Goal: Information Seeking & Learning: Learn about a topic

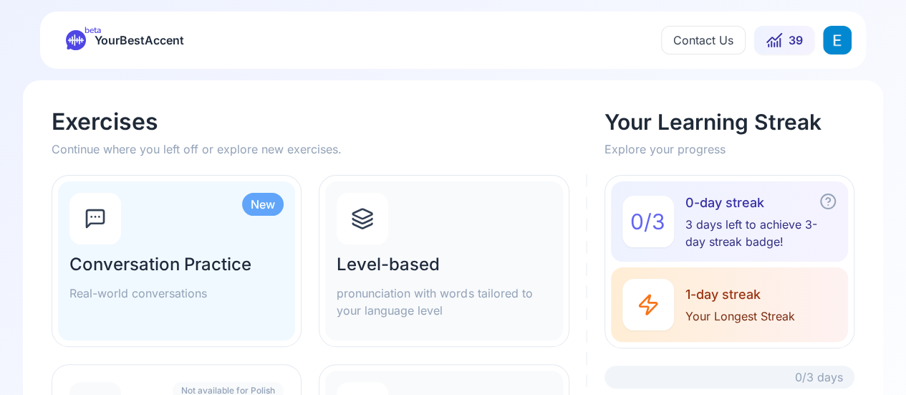
click at [135, 264] on h2 "Conversation Practice" at bounding box center [176, 264] width 214 height 23
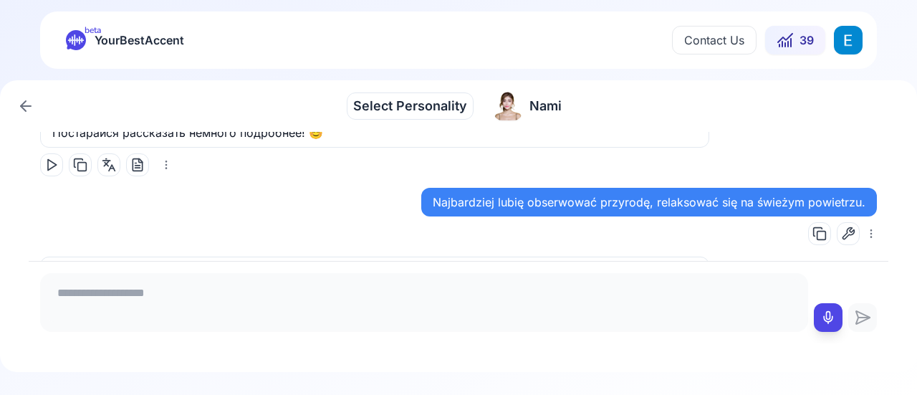
scroll to position [1745, 0]
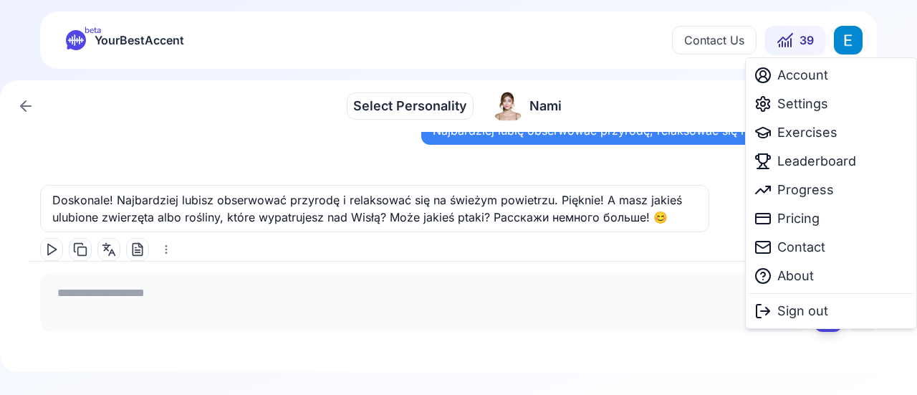
click at [845, 39] on html "beta YourBestAccent Contact Us 39 Select Personality Select Personality Nami Na…" at bounding box center [458, 197] width 917 height 395
click at [809, 104] on span "Settings" at bounding box center [802, 104] width 51 height 20
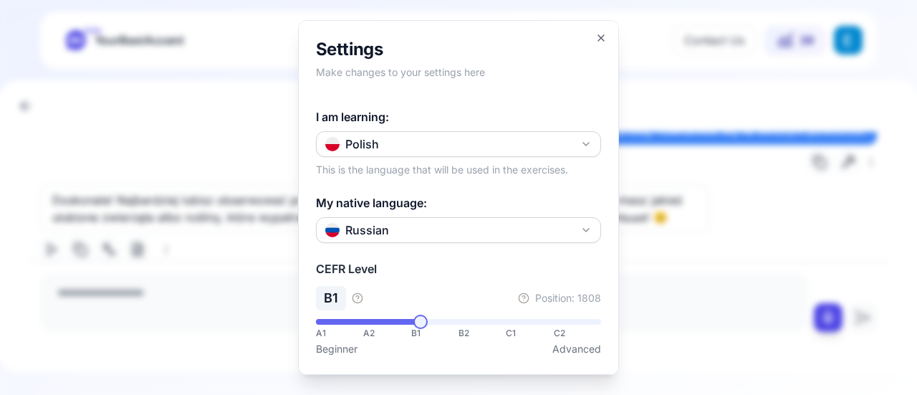
click at [716, 246] on div at bounding box center [458, 197] width 917 height 395
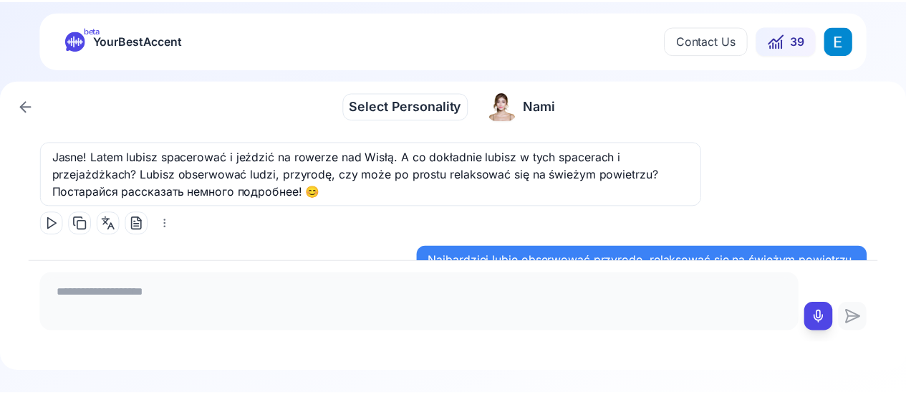
scroll to position [1602, 0]
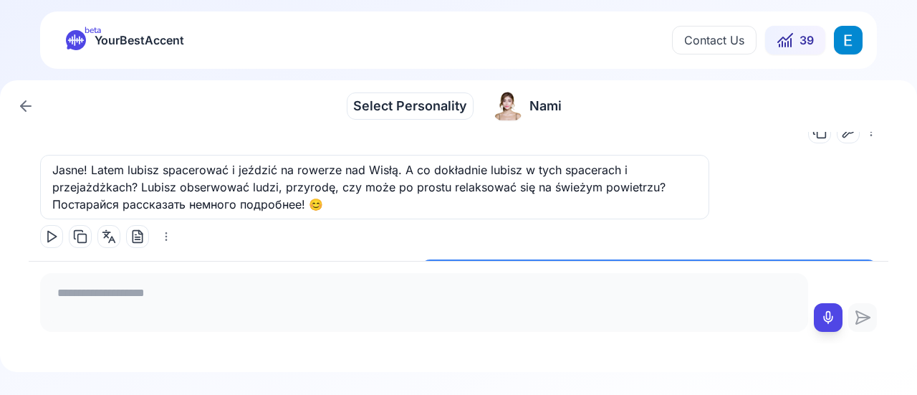
click at [847, 37] on html "beta YourBestAccent Contact Us 39 Select Personality Select Personality Nami Na…" at bounding box center [458, 197] width 917 height 395
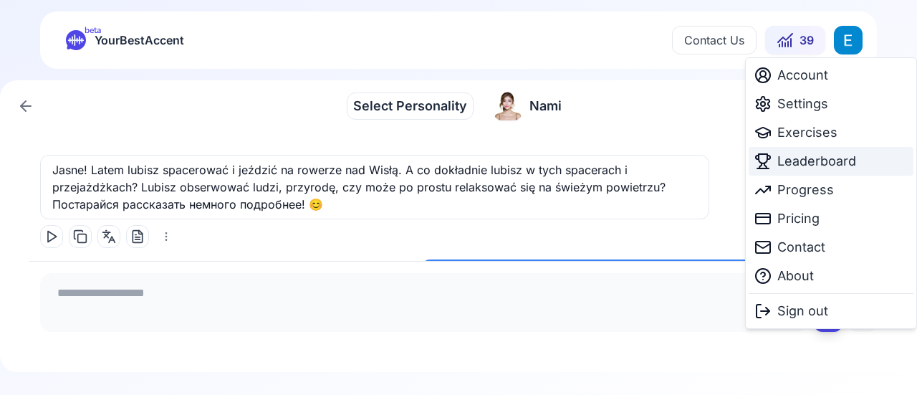
click at [854, 159] on span "Leaderboard" at bounding box center [816, 161] width 79 height 20
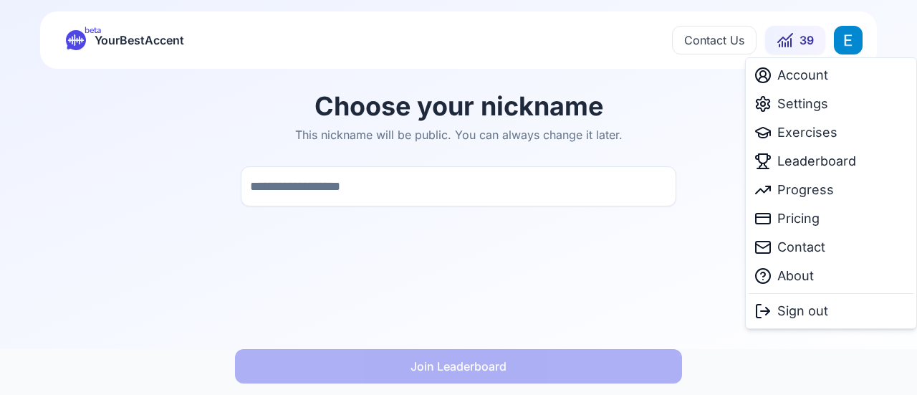
click at [838, 38] on html "beta YourBestAccent Contact Us 39 Choose your nickname This nickname will be pu…" at bounding box center [458, 197] width 917 height 395
click at [784, 187] on span "Progress" at bounding box center [805, 190] width 57 height 20
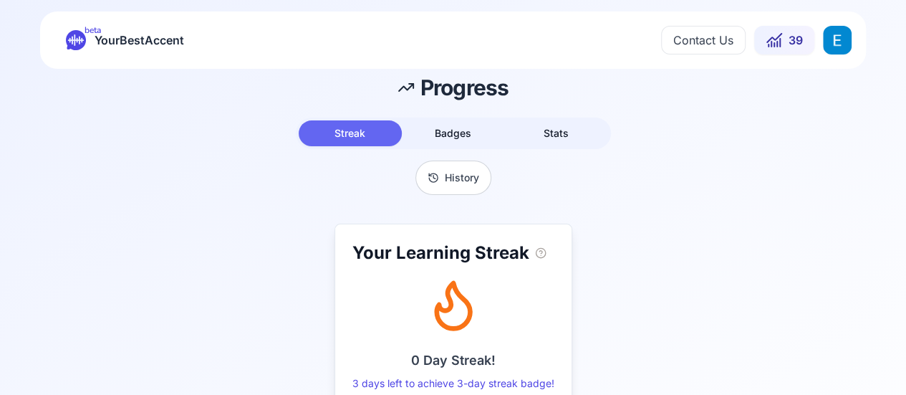
click at [462, 129] on span "Badges" at bounding box center [453, 133] width 37 height 12
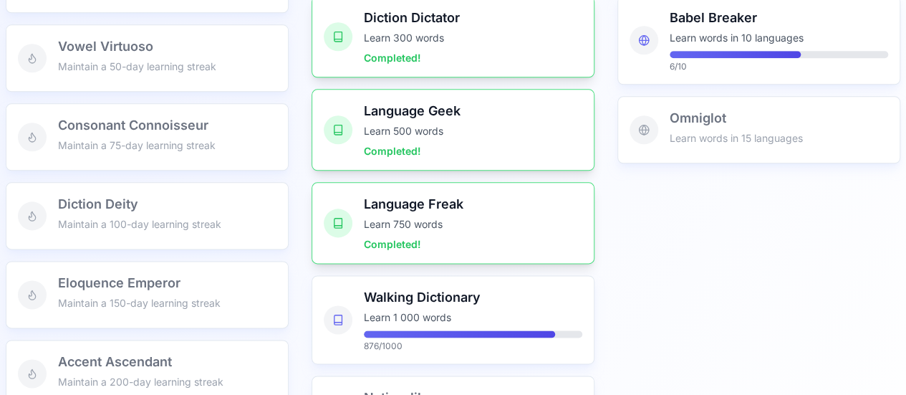
scroll to position [931, 0]
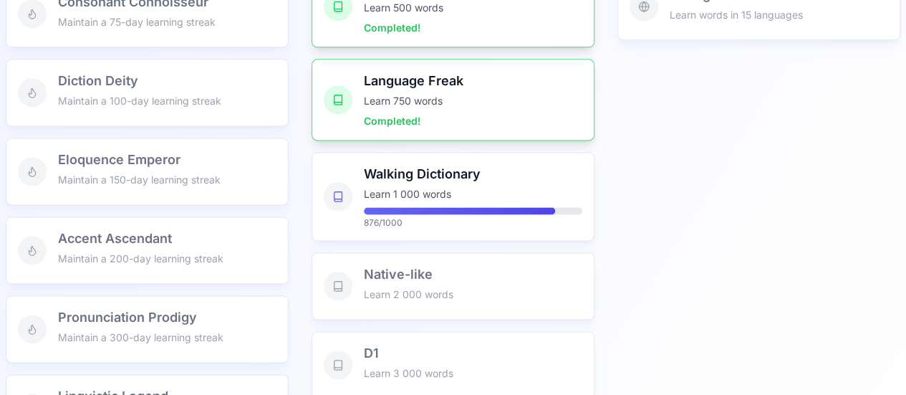
click at [422, 179] on h3 "Walking Dictionary" at bounding box center [473, 174] width 219 height 20
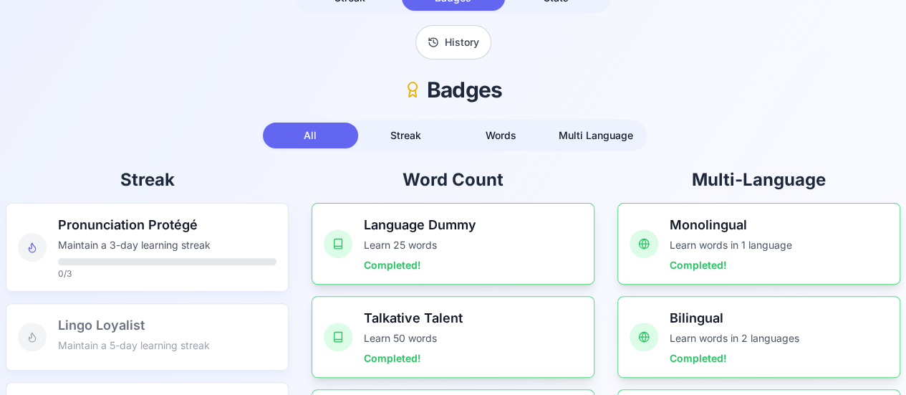
scroll to position [72, 0]
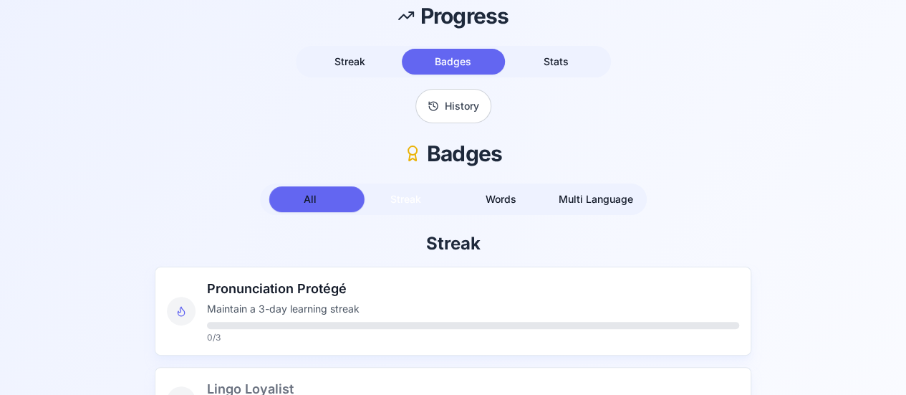
click at [413, 206] on button "Streak" at bounding box center [405, 199] width 95 height 26
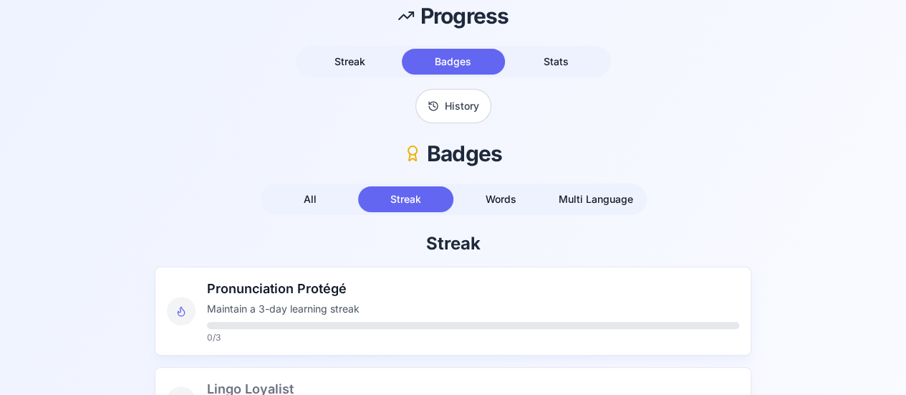
click at [504, 209] on button "Words" at bounding box center [501, 199] width 95 height 26
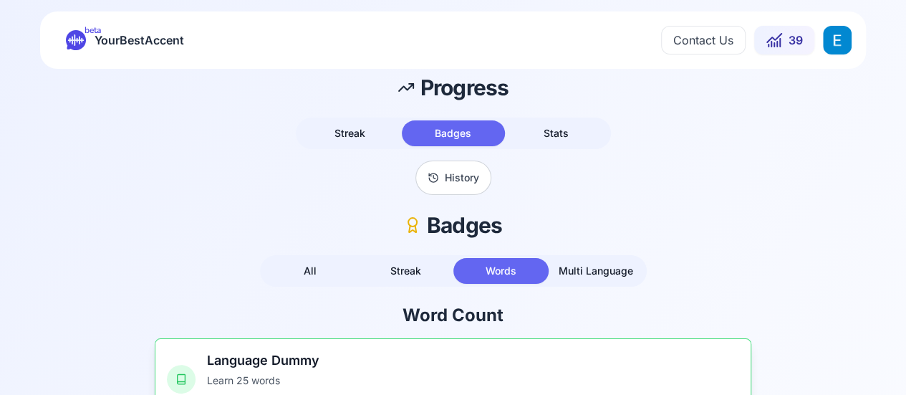
click at [833, 44] on html "beta YourBestAccent Contact Us 39 Progress Streak Badges Stats History Badges A…" at bounding box center [453, 197] width 906 height 395
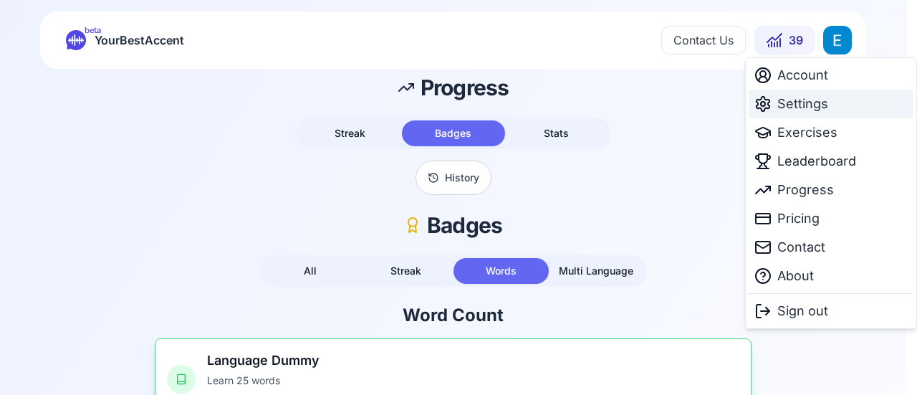
click at [835, 98] on div "Settings" at bounding box center [831, 104] width 165 height 29
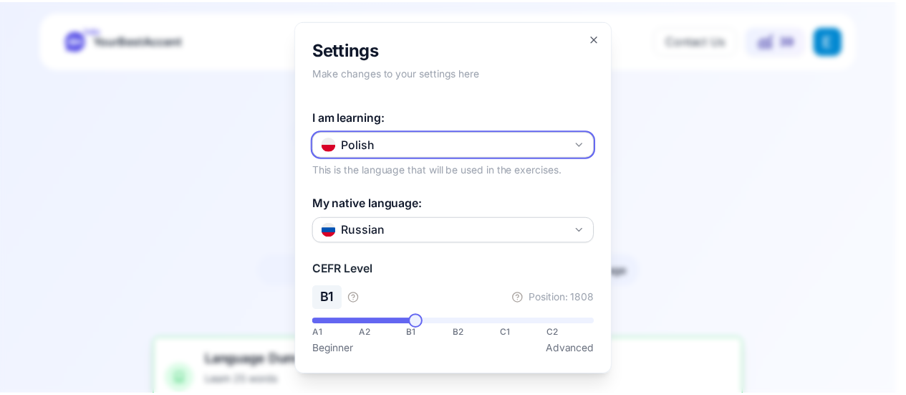
scroll to position [251, 0]
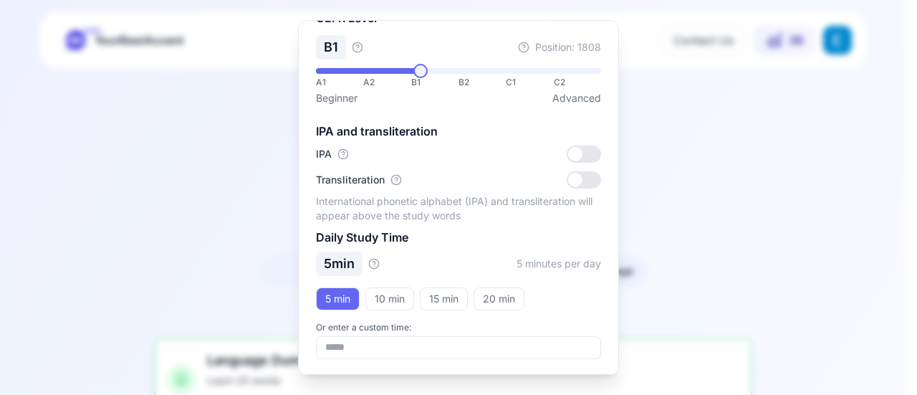
click at [783, 243] on div at bounding box center [458, 197] width 917 height 395
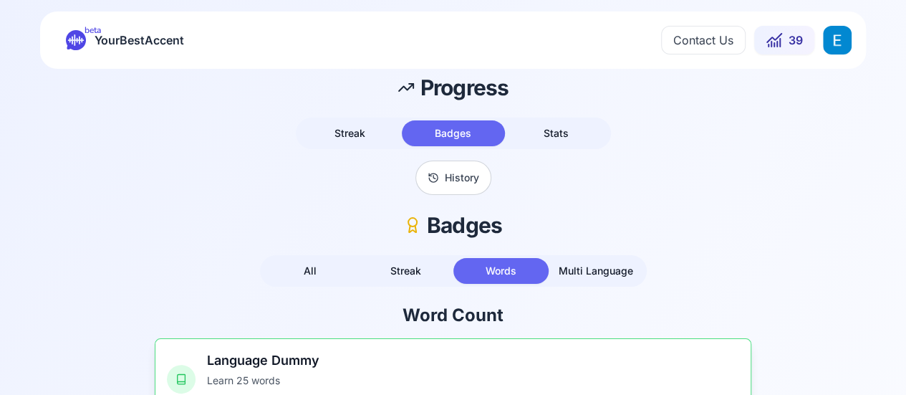
click at [783, 42] on button "39" at bounding box center [784, 40] width 60 height 29
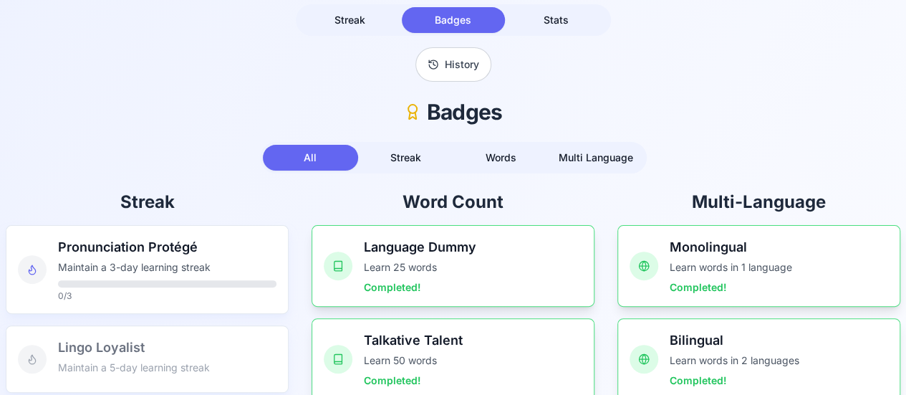
scroll to position [143, 0]
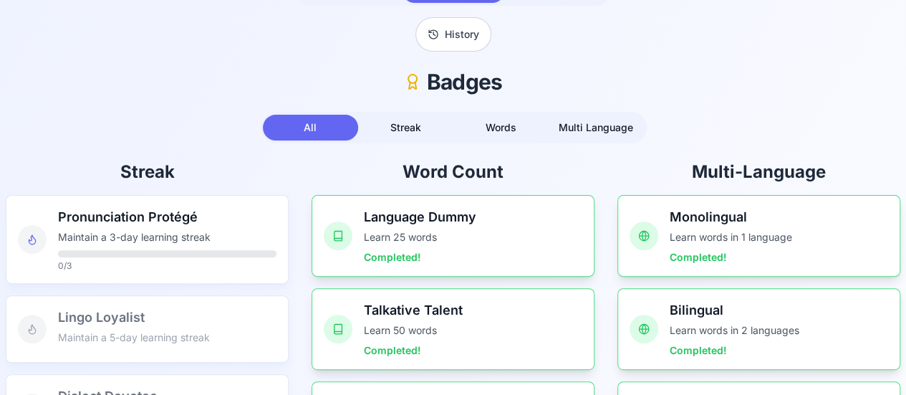
click at [179, 230] on p "Maintain a 3-day learning streak" at bounding box center [167, 237] width 219 height 14
click at [344, 233] on icon at bounding box center [337, 236] width 11 height 46
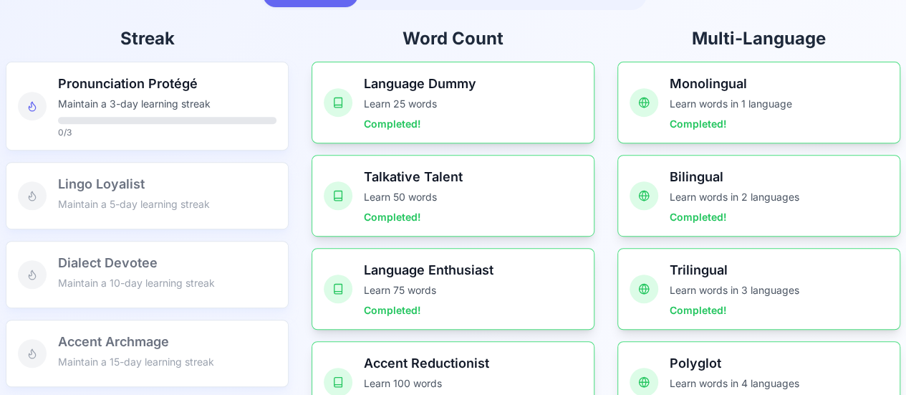
scroll to position [287, 0]
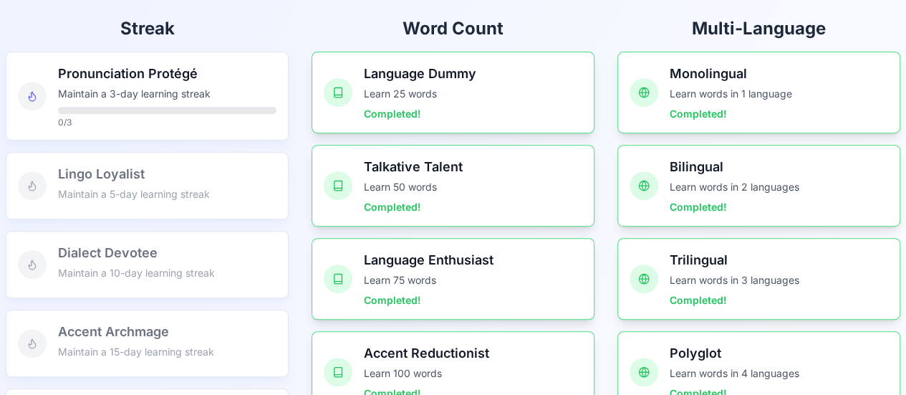
click at [414, 162] on h3 "Talkative Talent" at bounding box center [473, 167] width 219 height 20
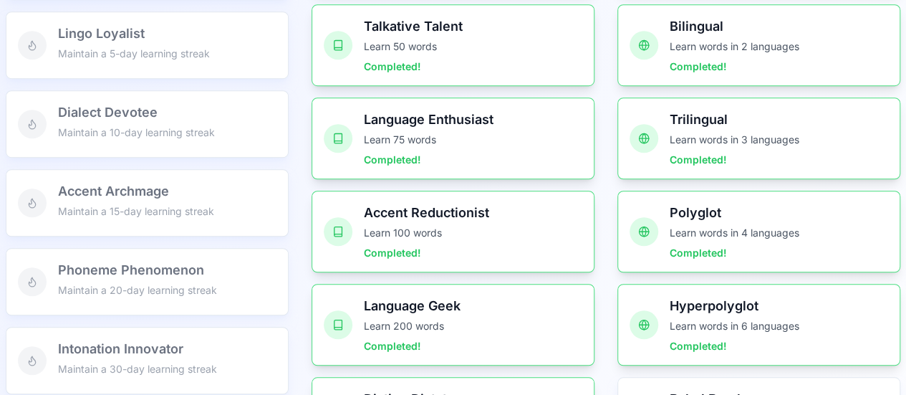
scroll to position [140, 0]
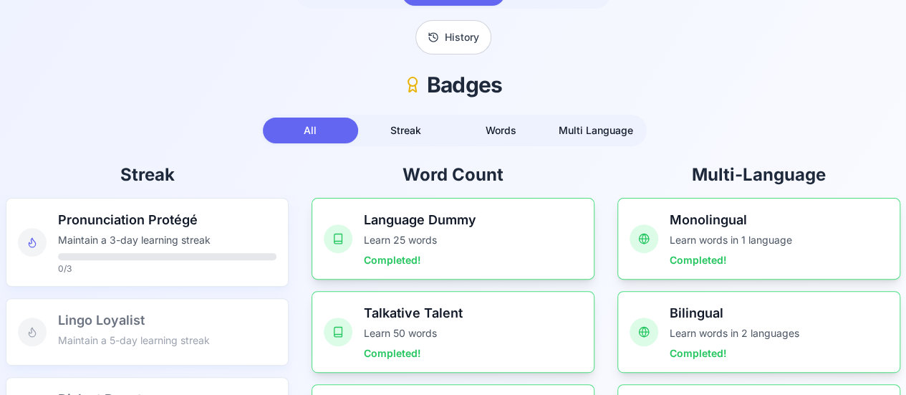
click at [614, 130] on span "Multi Language" at bounding box center [596, 130] width 75 height 12
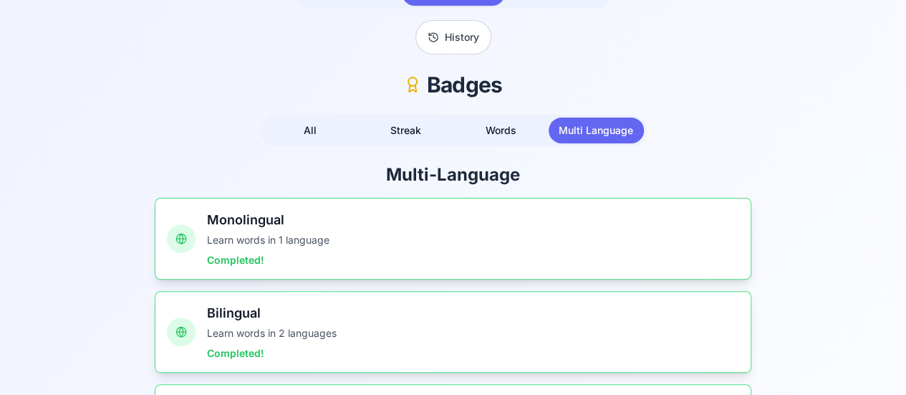
click at [190, 227] on div at bounding box center [181, 238] width 29 height 29
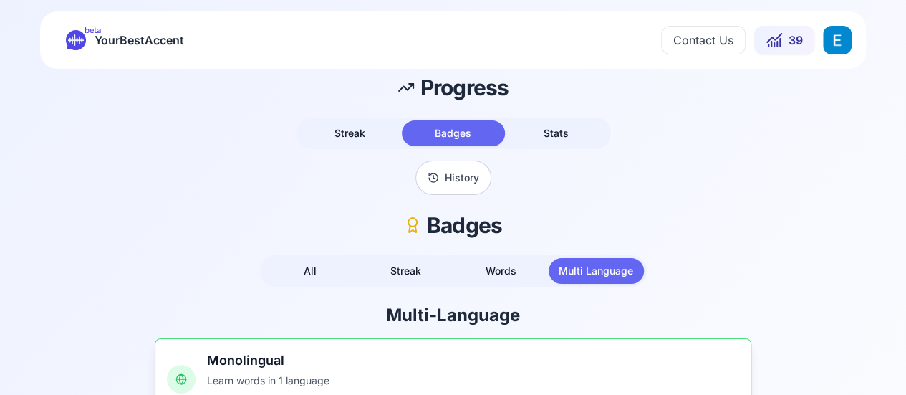
click at [453, 176] on button "History" at bounding box center [454, 177] width 76 height 34
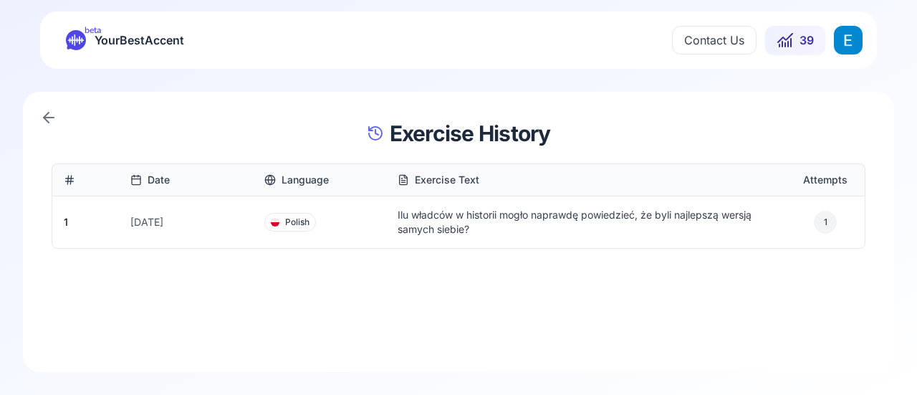
click at [468, 225] on p "Ilu władców w historii mogło naprawdę powiedzieć, że byli najlepszą wersją samy…" at bounding box center [592, 222] width 389 height 29
click at [144, 38] on span "YourBestAccent" at bounding box center [140, 40] width 90 height 20
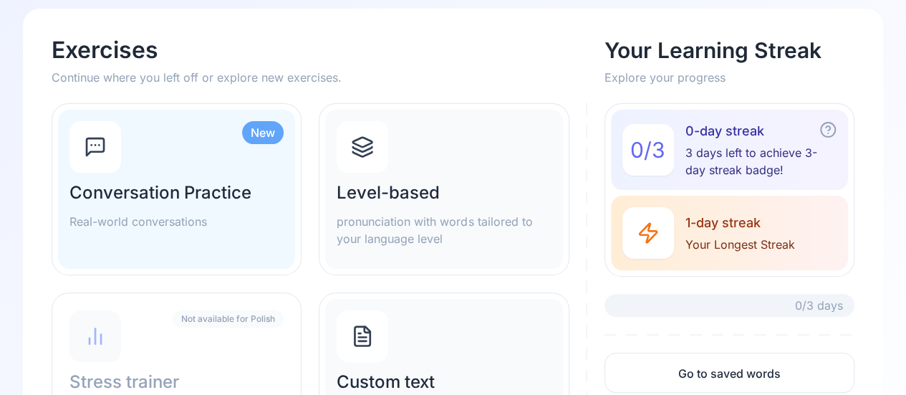
click at [377, 217] on p "pronunciation with words tailored to your language level" at bounding box center [444, 230] width 214 height 34
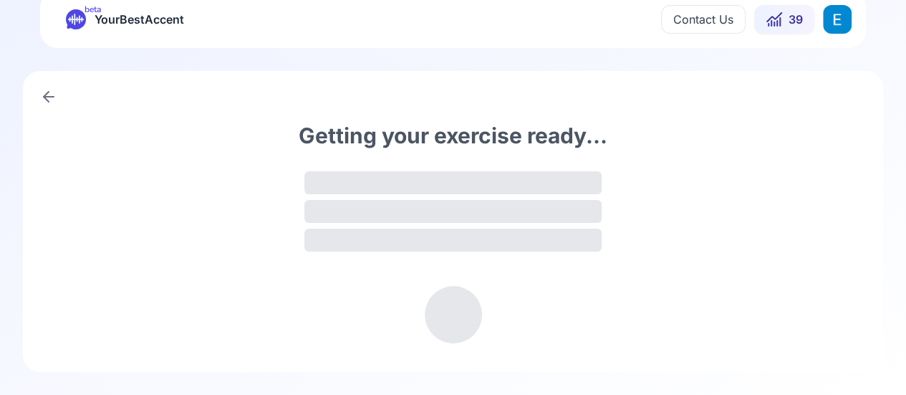
scroll to position [20, 0]
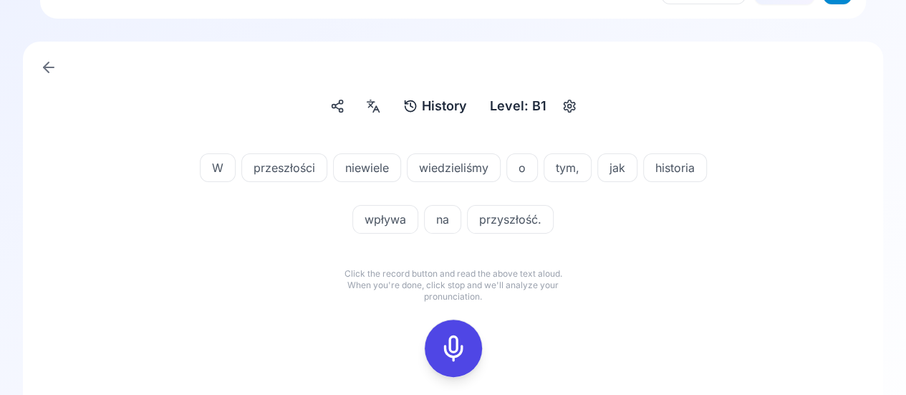
scroll to position [72, 0]
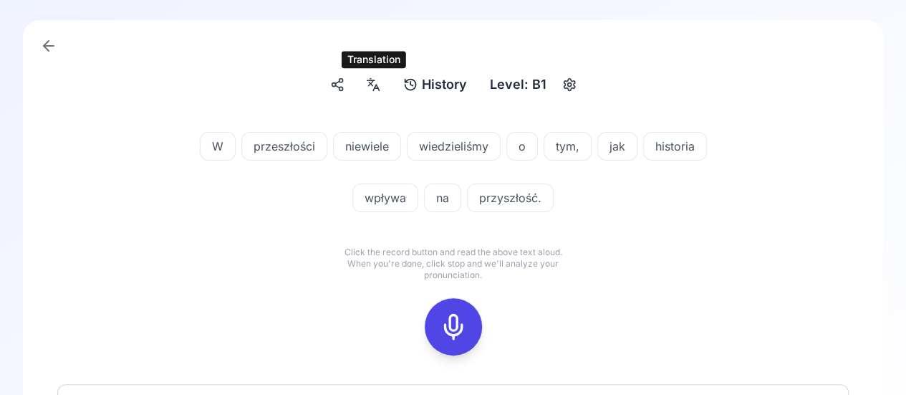
click at [377, 84] on icon at bounding box center [373, 84] width 17 height 14
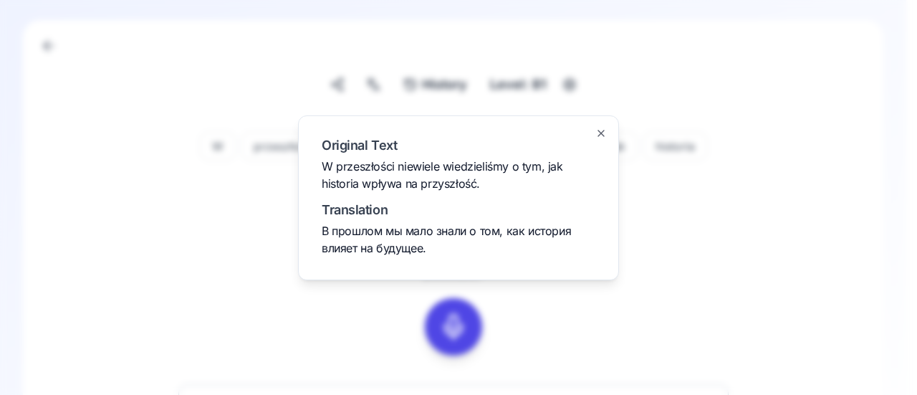
click at [377, 84] on div at bounding box center [458, 197] width 917 height 395
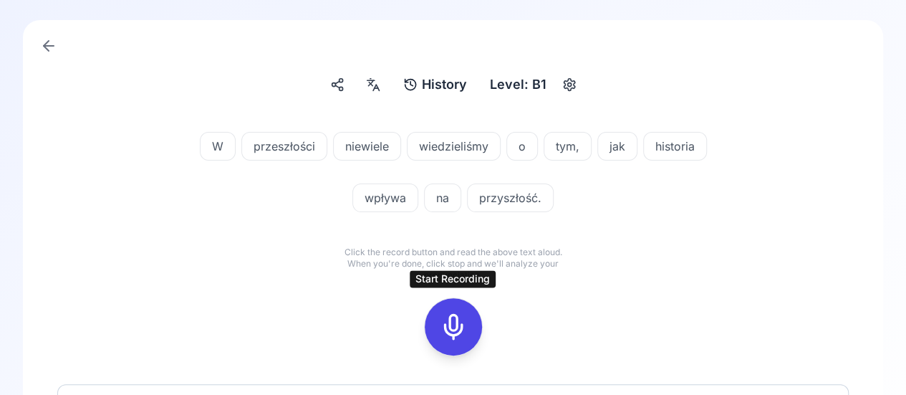
click at [456, 313] on icon at bounding box center [453, 326] width 29 height 29
click at [466, 324] on icon at bounding box center [453, 326] width 29 height 29
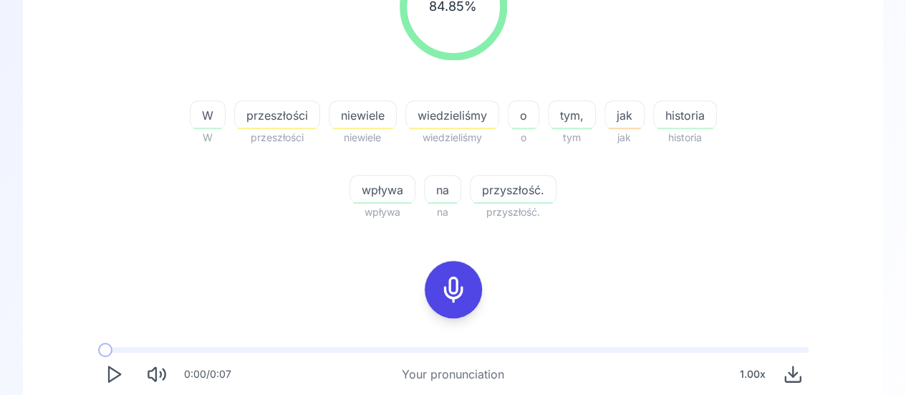
scroll to position [358, 0]
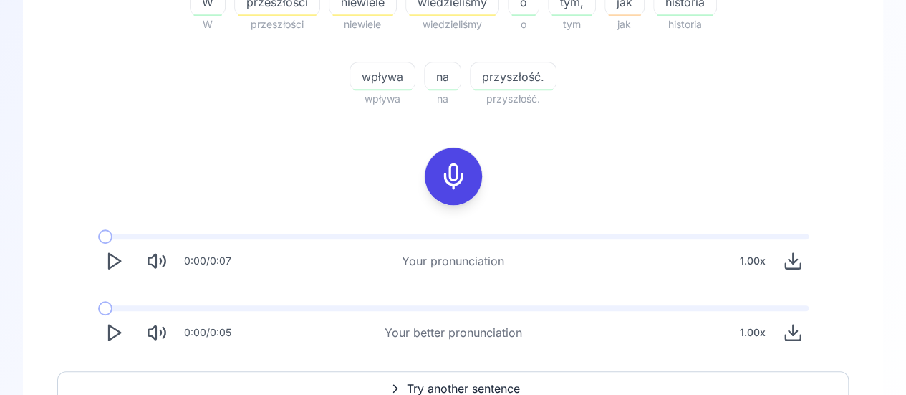
click at [124, 263] on button "Play" at bounding box center [114, 261] width 32 height 32
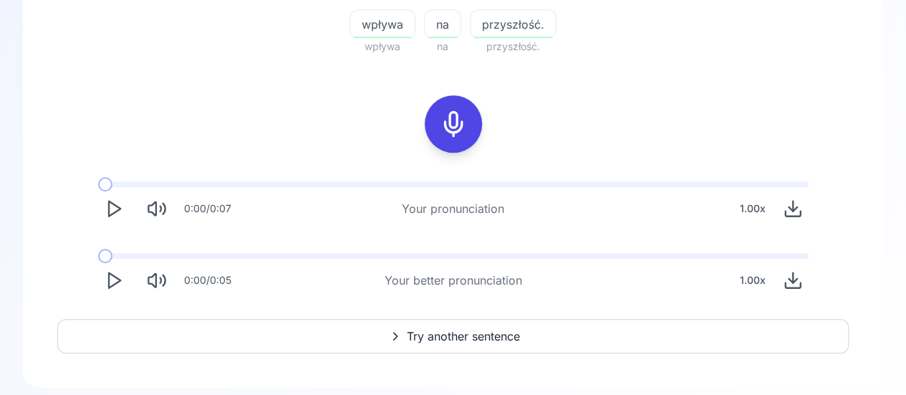
scroll to position [430, 0]
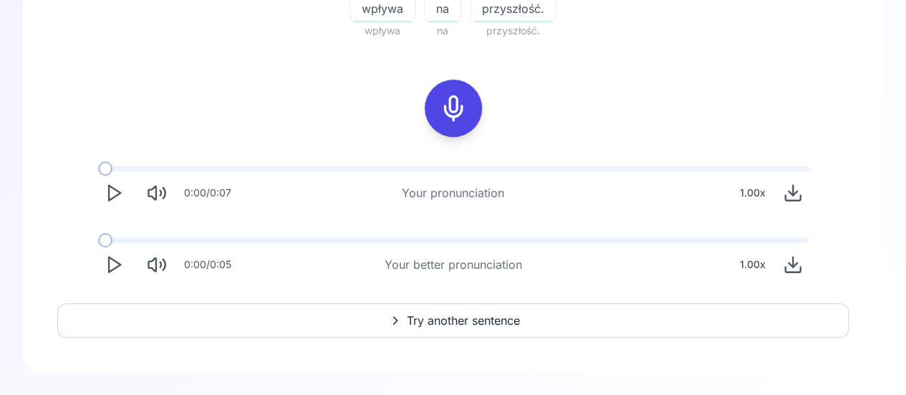
click at [110, 274] on icon "Play" at bounding box center [114, 264] width 20 height 20
click at [117, 272] on polygon "Play" at bounding box center [114, 264] width 11 height 15
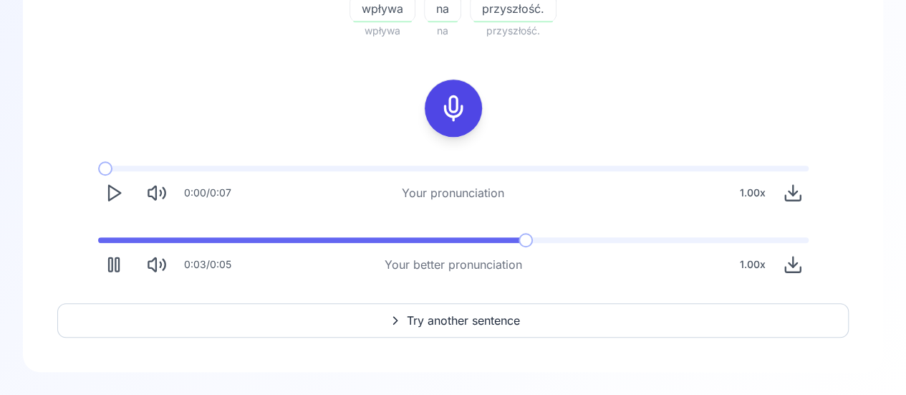
scroll to position [454, 0]
click at [471, 322] on span "Try another sentence" at bounding box center [463, 320] width 113 height 17
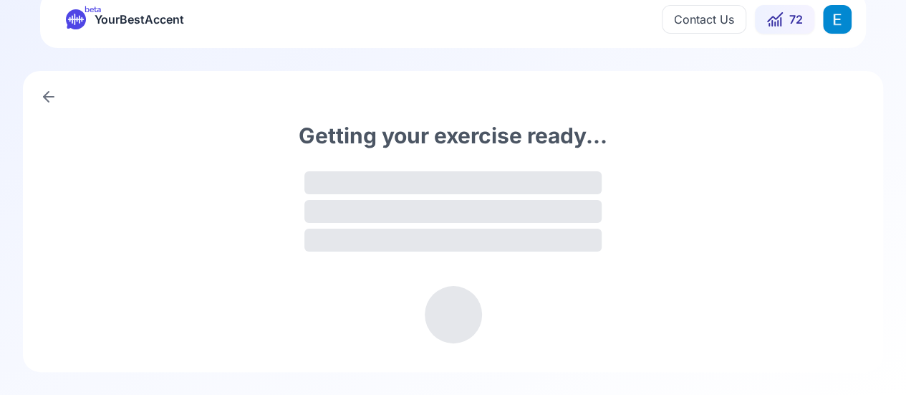
scroll to position [20, 0]
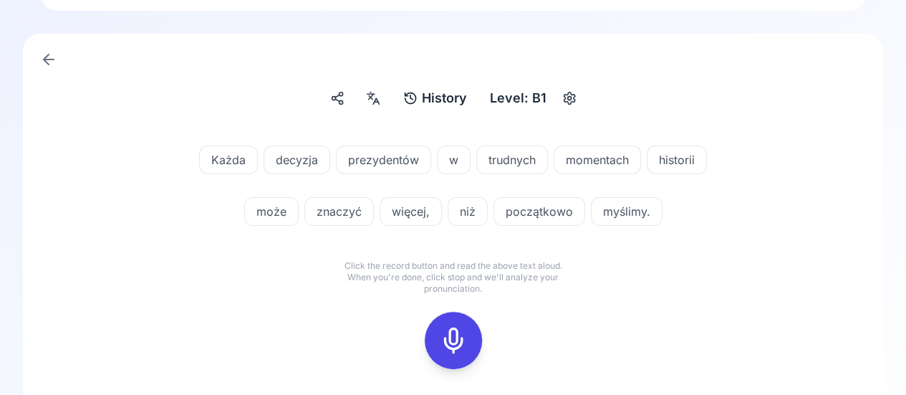
scroll to position [80, 0]
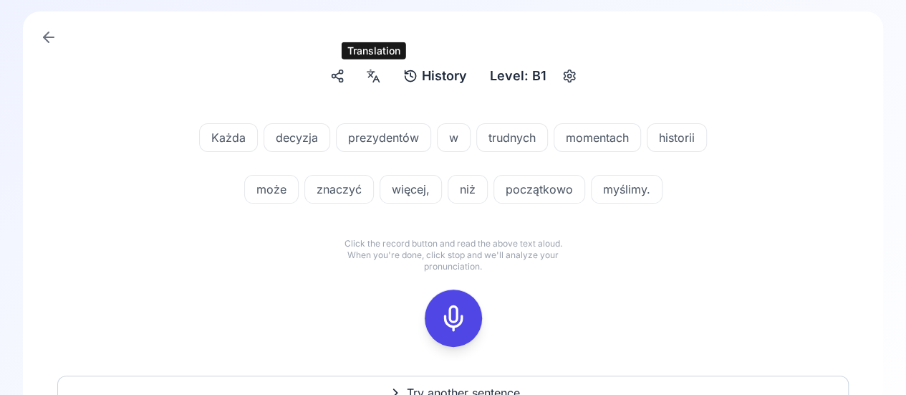
click at [373, 72] on icon at bounding box center [370, 75] width 5 height 6
click at [355, 181] on span "znaczyć" at bounding box center [339, 189] width 68 height 17
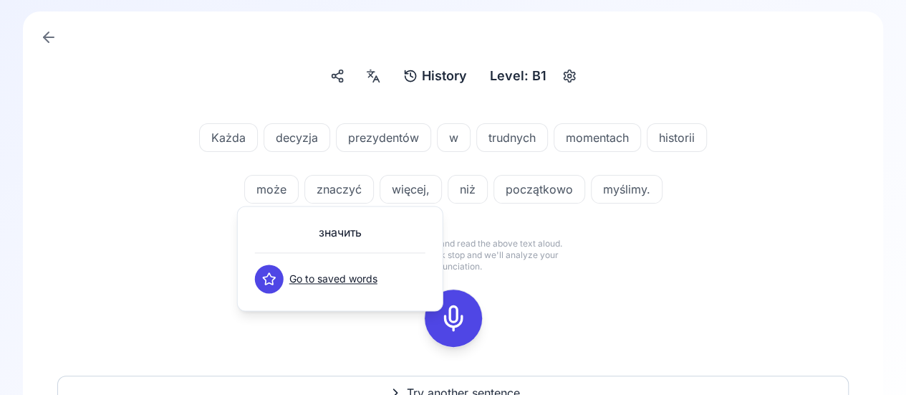
click at [760, 278] on div "Każda decyzja prezydentów w trudnych momentach historii może znaczyć więcej, ni…" at bounding box center [453, 235] width 792 height 258
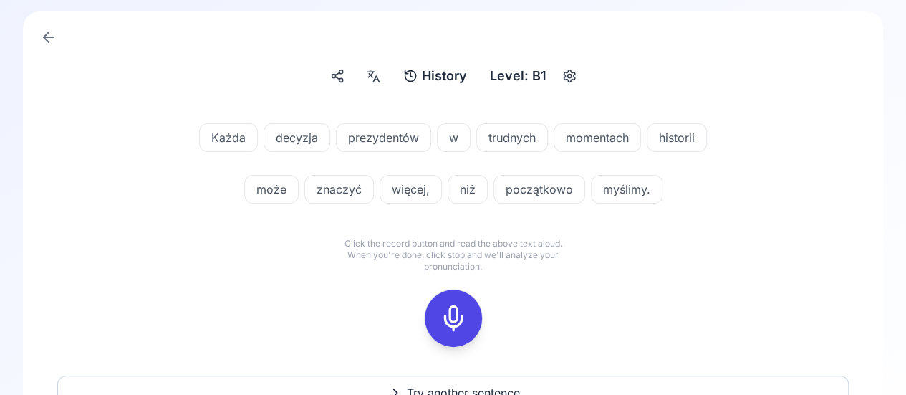
click at [429, 309] on button at bounding box center [453, 317] width 57 height 57
click at [454, 324] on icon at bounding box center [453, 318] width 29 height 29
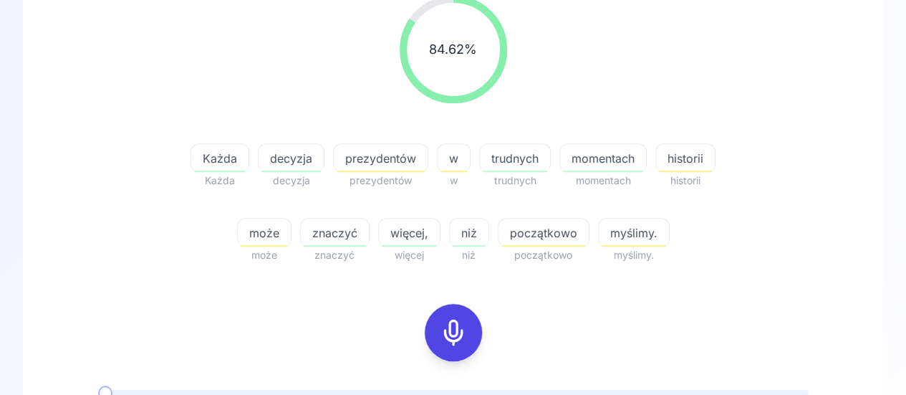
scroll to position [224, 0]
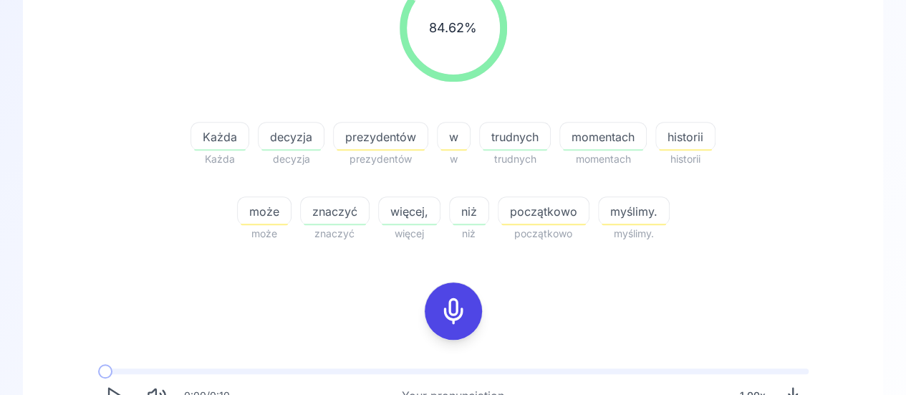
click at [446, 313] on icon at bounding box center [453, 311] width 29 height 29
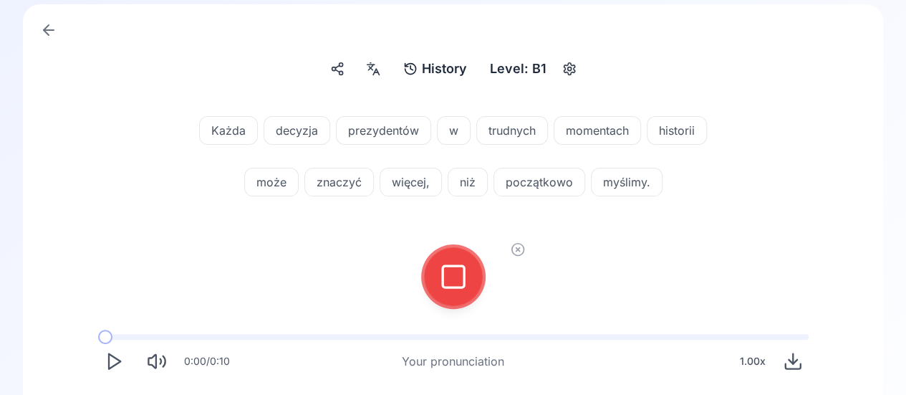
scroll to position [69, 0]
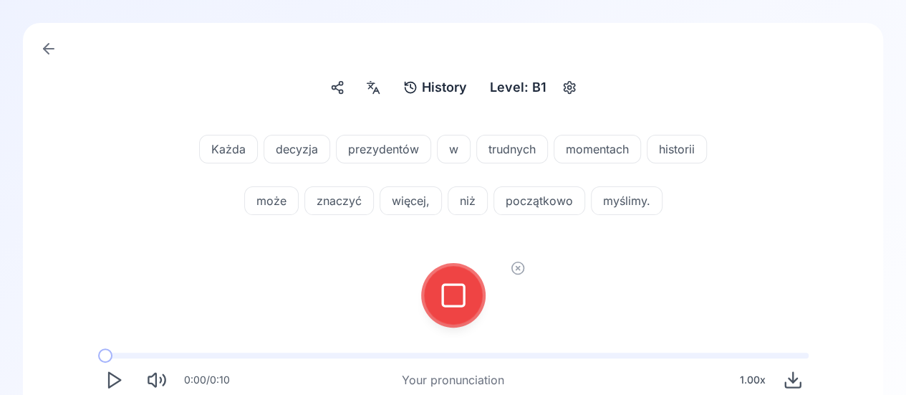
click at [451, 304] on icon at bounding box center [453, 295] width 29 height 29
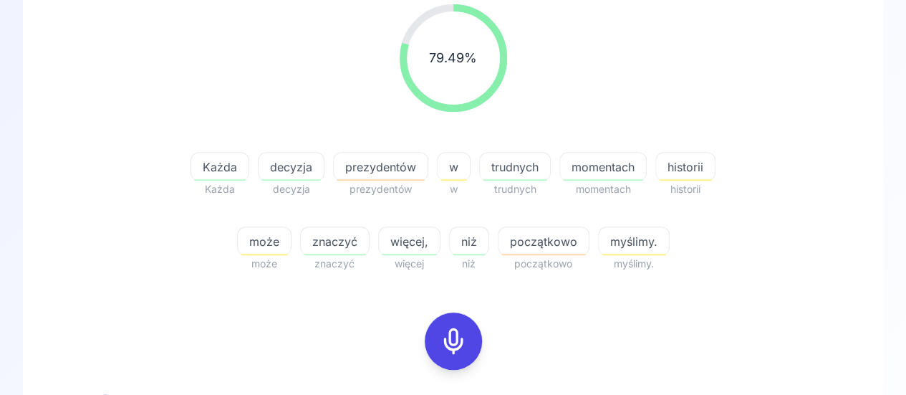
scroll to position [212, 0]
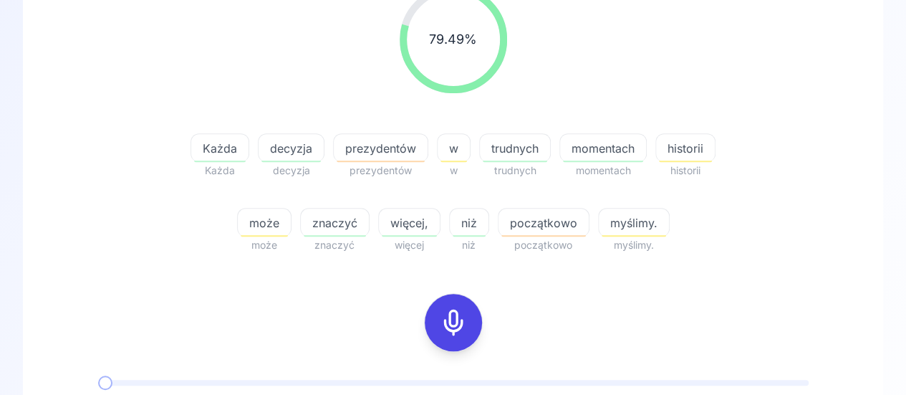
click at [444, 321] on icon at bounding box center [453, 322] width 29 height 29
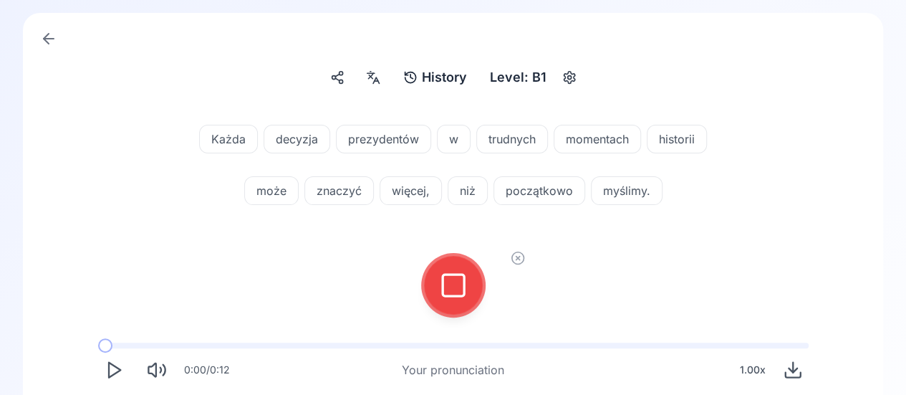
scroll to position [69, 0]
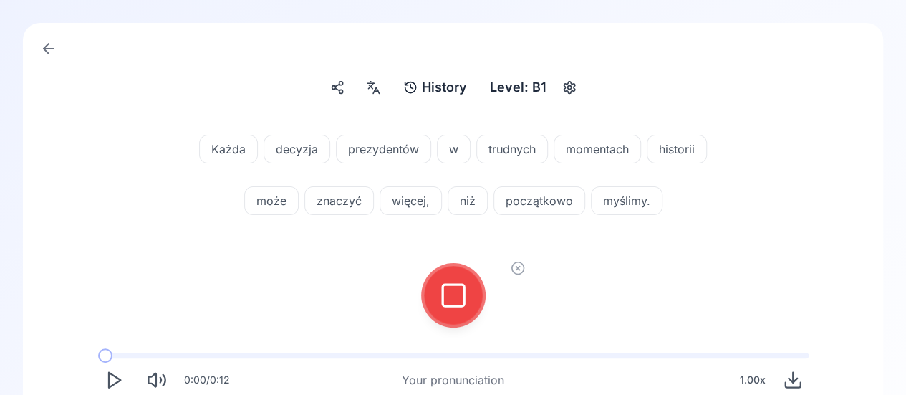
click at [438, 287] on div at bounding box center [453, 295] width 34 height 57
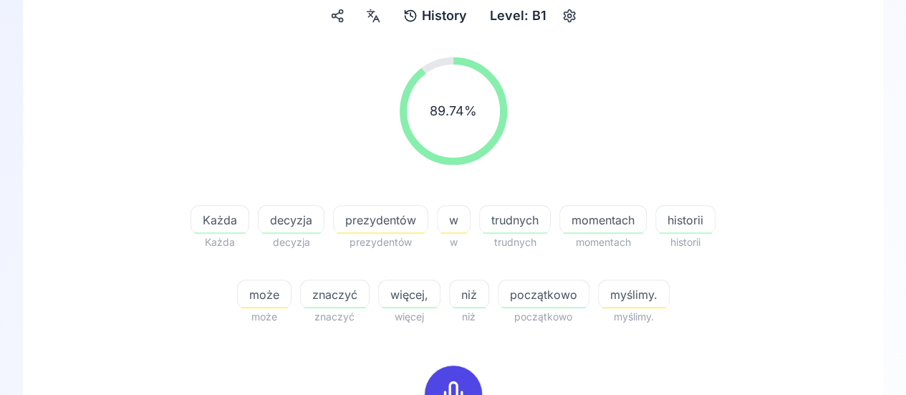
scroll to position [212, 0]
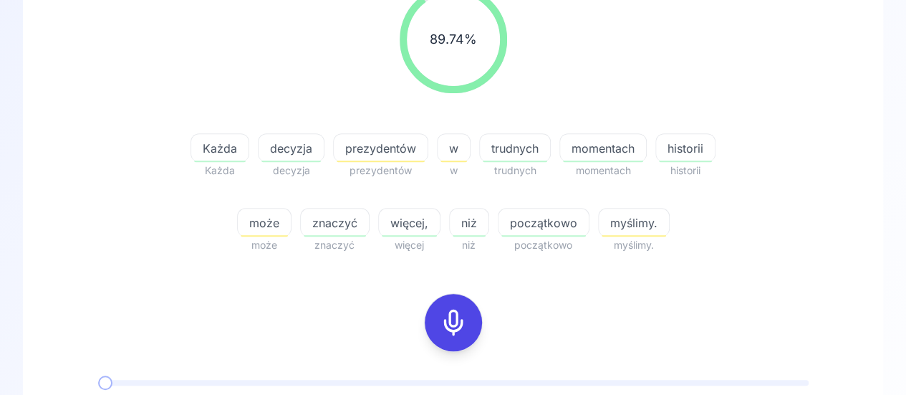
click at [455, 313] on icon at bounding box center [453, 322] width 29 height 29
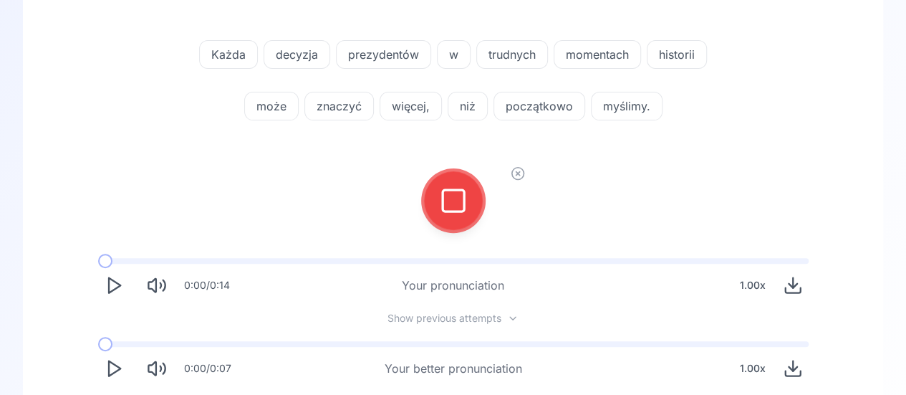
scroll to position [140, 0]
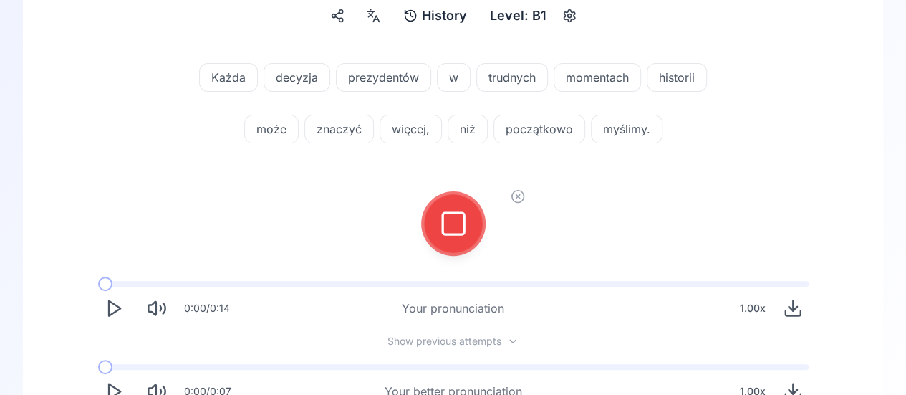
click at [451, 221] on icon at bounding box center [453, 223] width 29 height 29
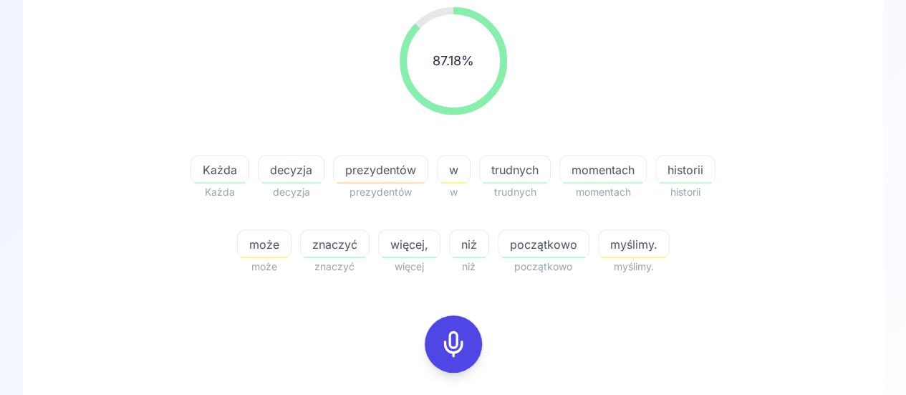
scroll to position [212, 0]
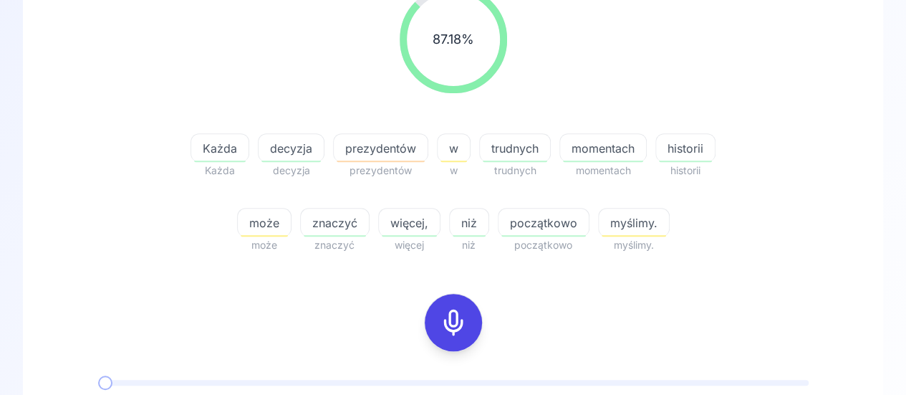
click at [461, 327] on icon at bounding box center [453, 322] width 29 height 29
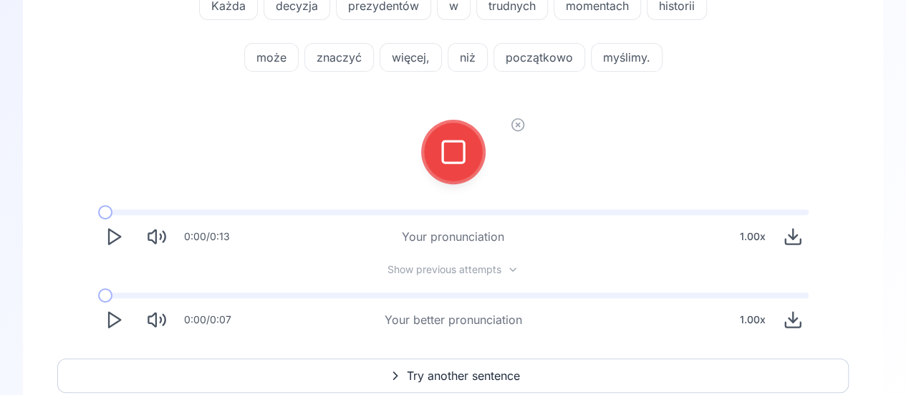
scroll to position [140, 0]
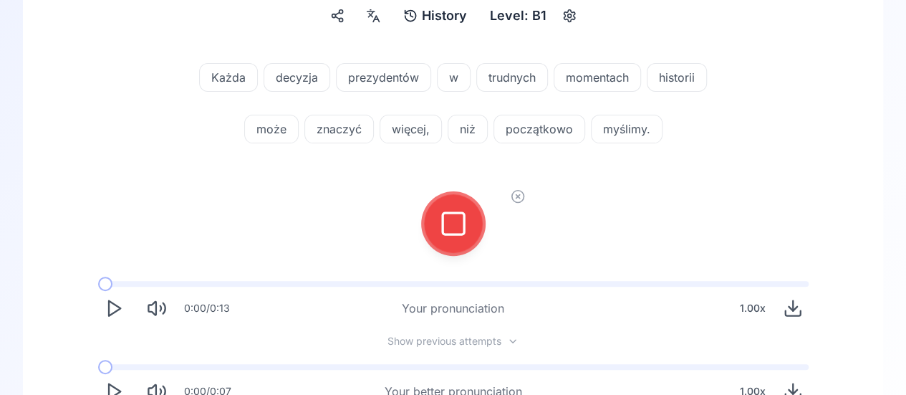
click at [463, 234] on icon at bounding box center [453, 223] width 29 height 29
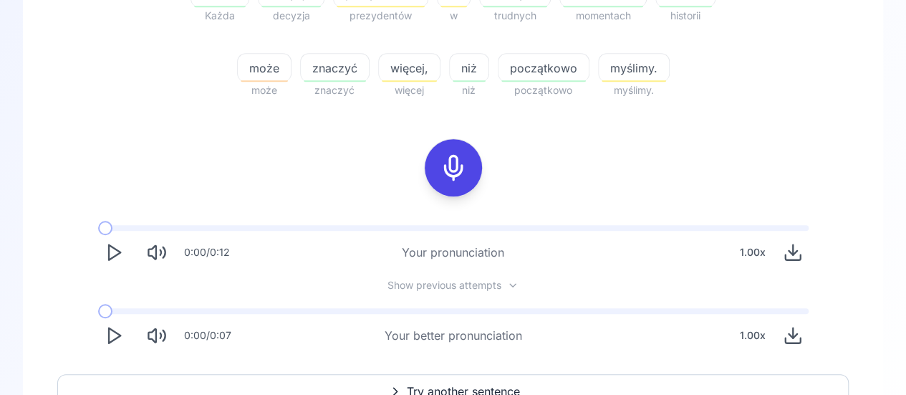
scroll to position [368, 0]
click at [110, 344] on icon "Play" at bounding box center [114, 334] width 20 height 20
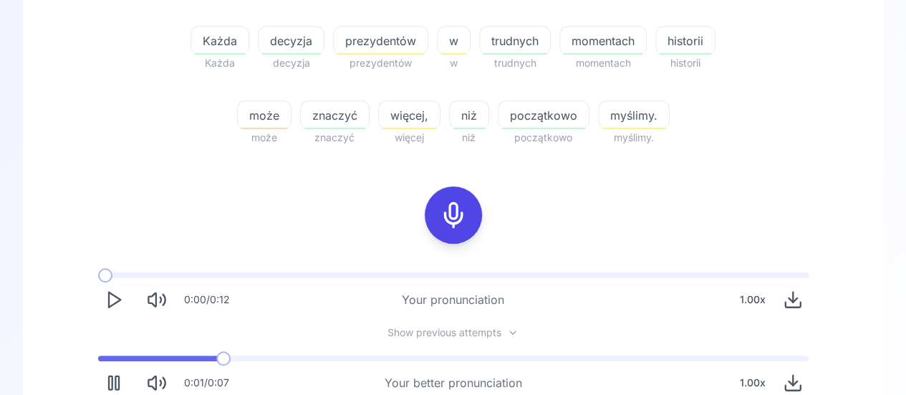
scroll to position [297, 0]
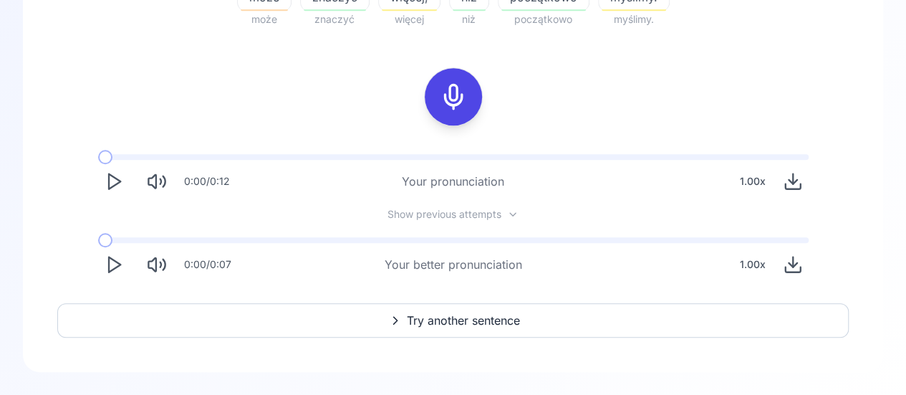
click at [447, 320] on span "Try another sentence" at bounding box center [463, 320] width 113 height 17
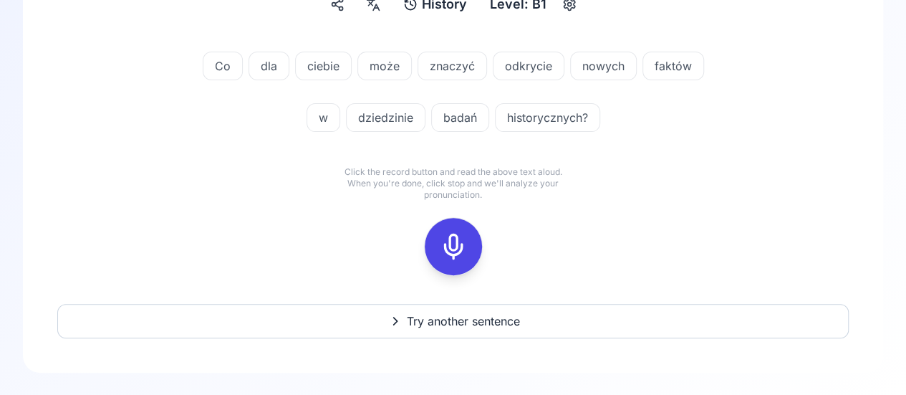
scroll to position [80, 0]
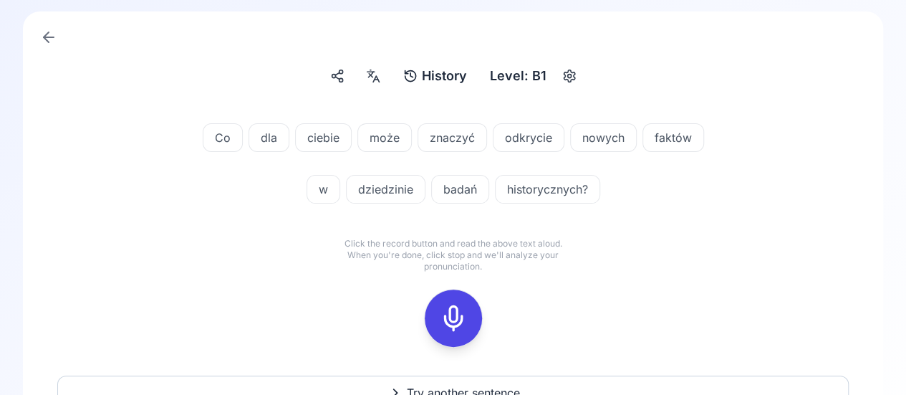
click at [368, 72] on icon at bounding box center [373, 76] width 17 height 14
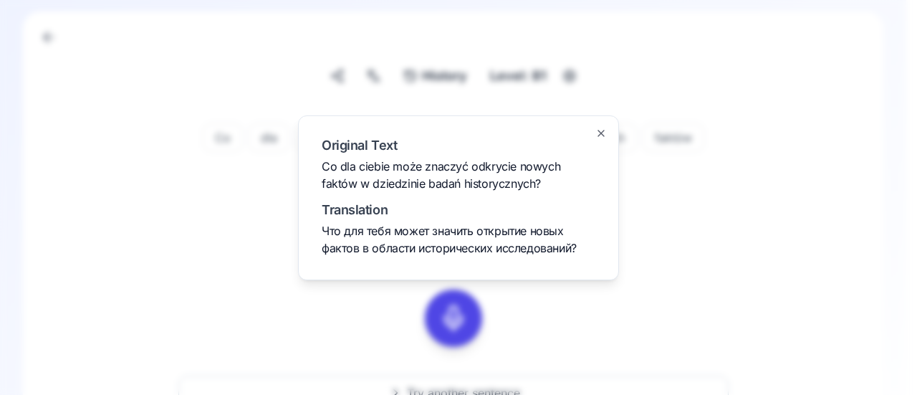
click at [483, 57] on div at bounding box center [458, 197] width 917 height 395
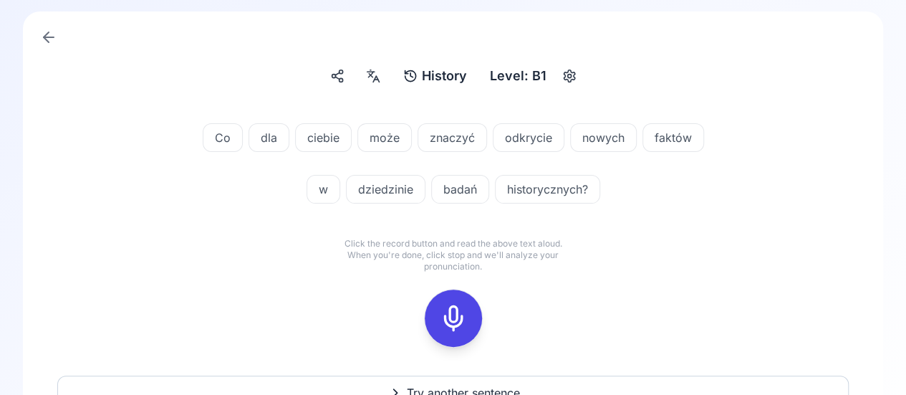
click at [361, 190] on span "dziedzinie" at bounding box center [386, 189] width 78 height 17
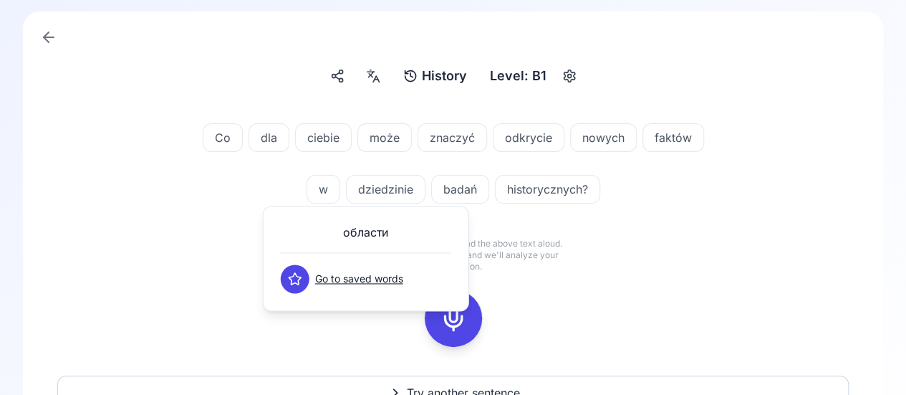
click at [335, 332] on div "Co dla ciebie może znaczyć odkrycie nowych faktów w dziedzinie badań historyczn…" at bounding box center [453, 235] width 792 height 258
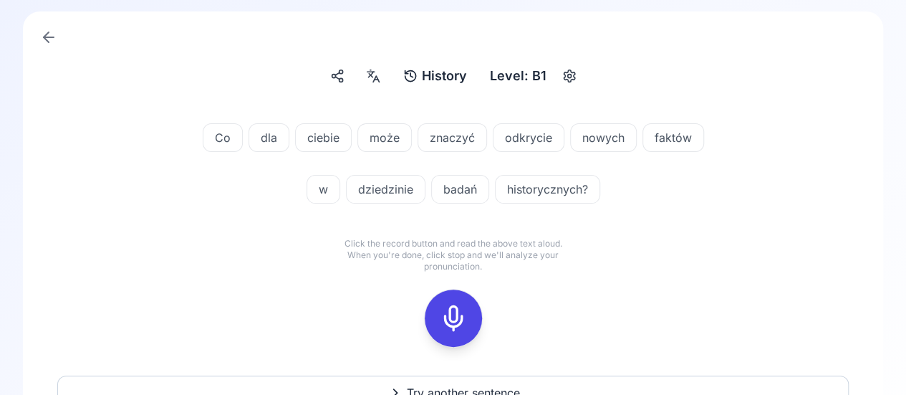
click at [458, 316] on icon at bounding box center [453, 318] width 29 height 29
click at [452, 307] on rect at bounding box center [453, 317] width 21 height 21
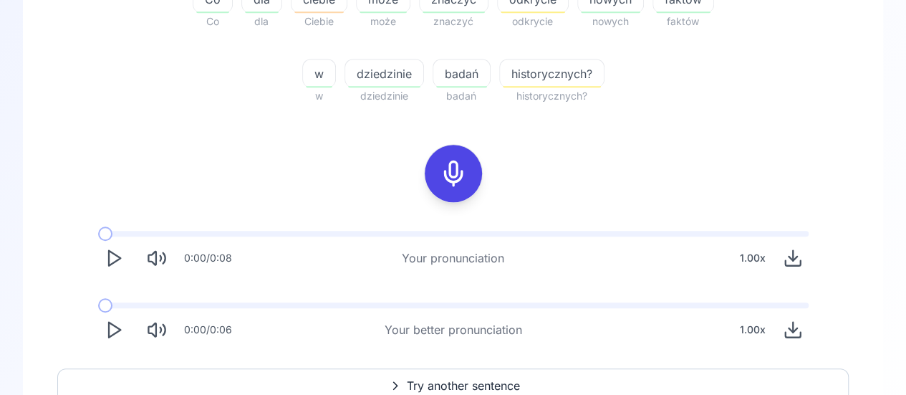
scroll to position [367, 0]
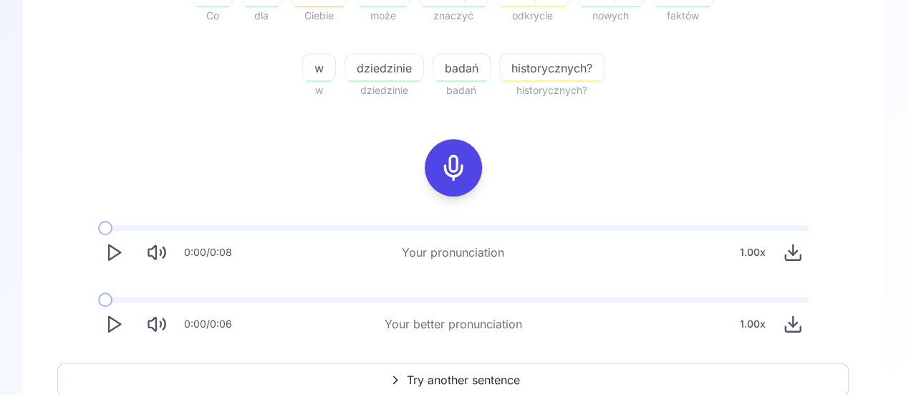
click at [112, 334] on icon "Play" at bounding box center [114, 324] width 20 height 20
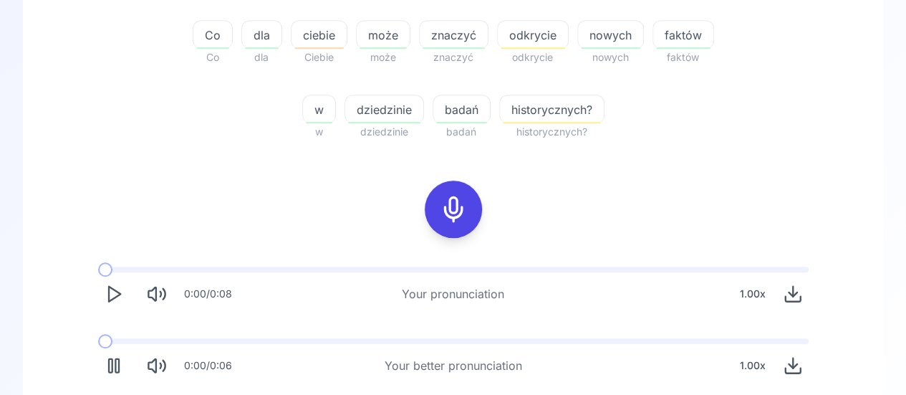
scroll to position [295, 0]
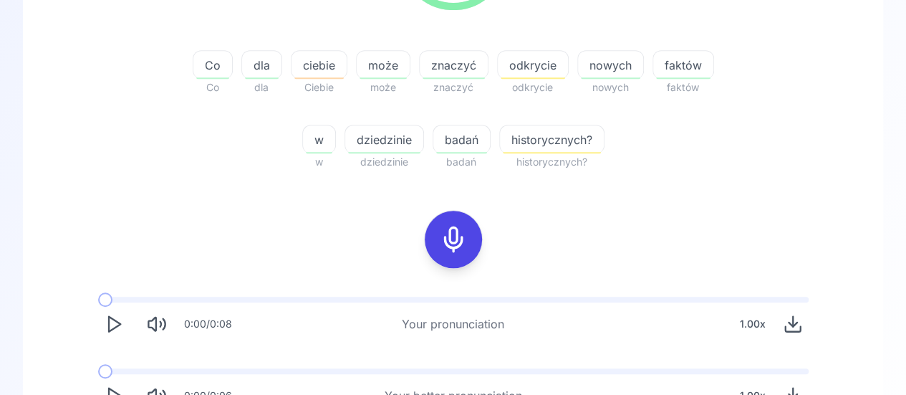
click at [458, 247] on icon at bounding box center [453, 239] width 29 height 29
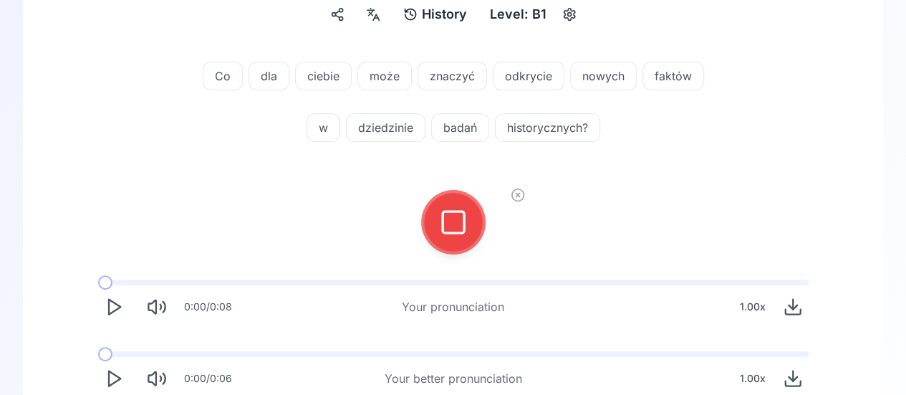
scroll to position [140, 0]
click at [460, 214] on icon at bounding box center [453, 223] width 29 height 29
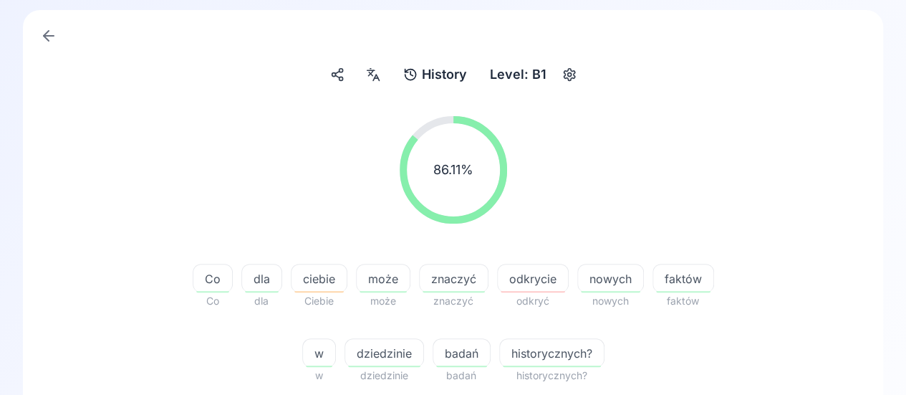
scroll to position [225, 0]
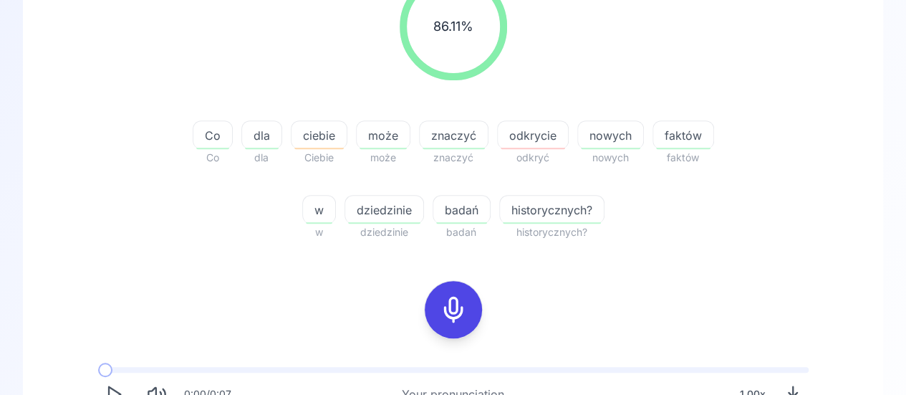
click at [535, 134] on span "odkrycie" at bounding box center [533, 135] width 70 height 17
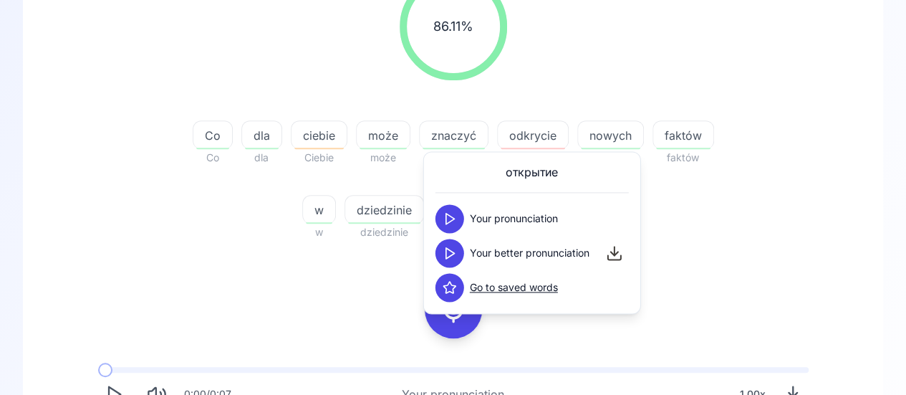
click at [446, 219] on icon at bounding box center [450, 218] width 14 height 14
click at [452, 254] on polygon at bounding box center [450, 253] width 9 height 11
click at [772, 197] on div "86.11 % 86.11 % Co Co dla dla ciebie Ciebie może może znaczyć znaczyć odkrycie …" at bounding box center [453, 106] width 792 height 291
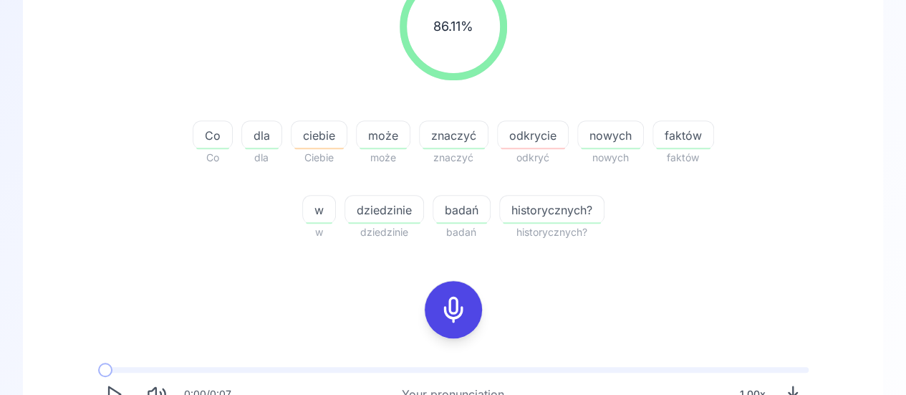
click at [466, 302] on icon at bounding box center [453, 309] width 29 height 29
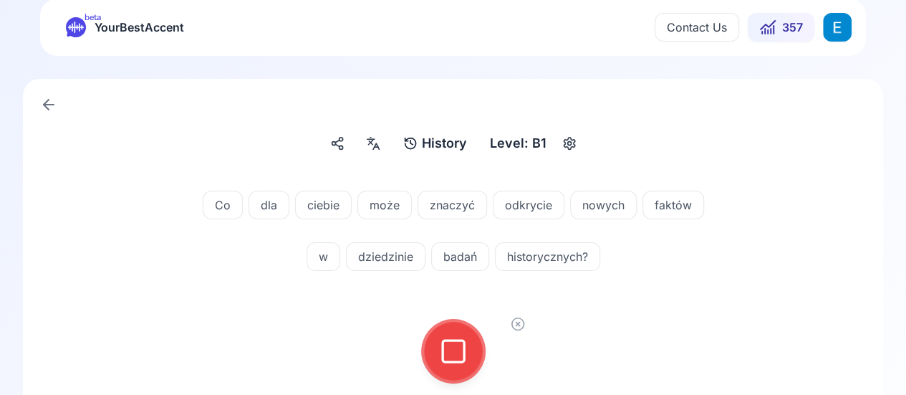
scroll to position [10, 0]
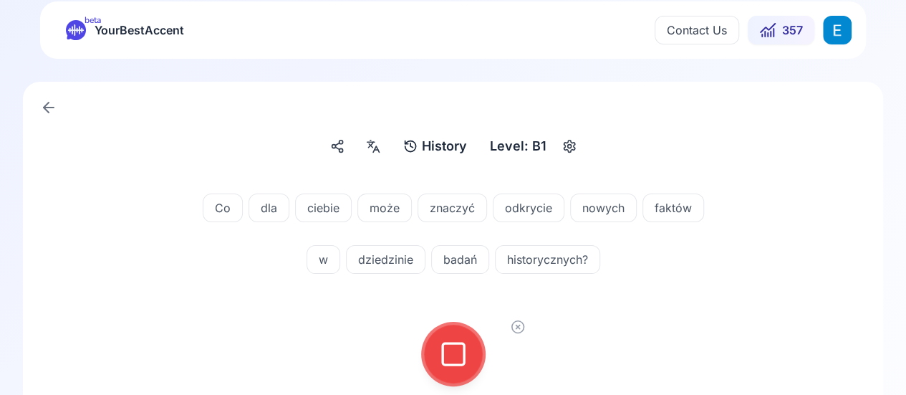
click at [461, 355] on icon at bounding box center [453, 354] width 29 height 29
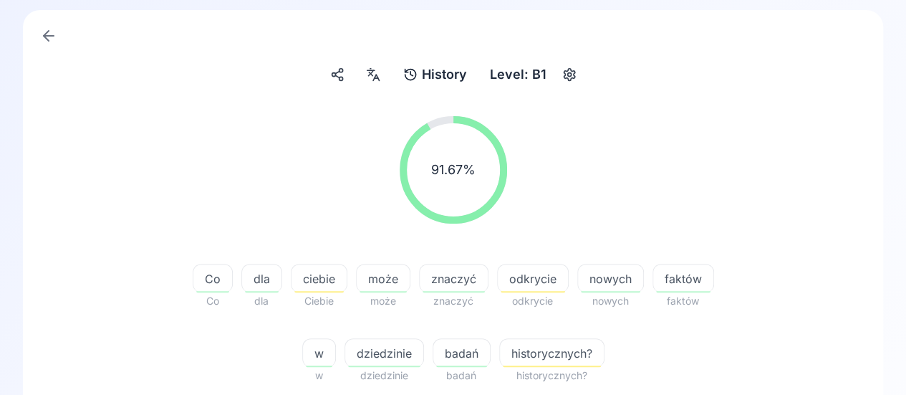
scroll to position [153, 0]
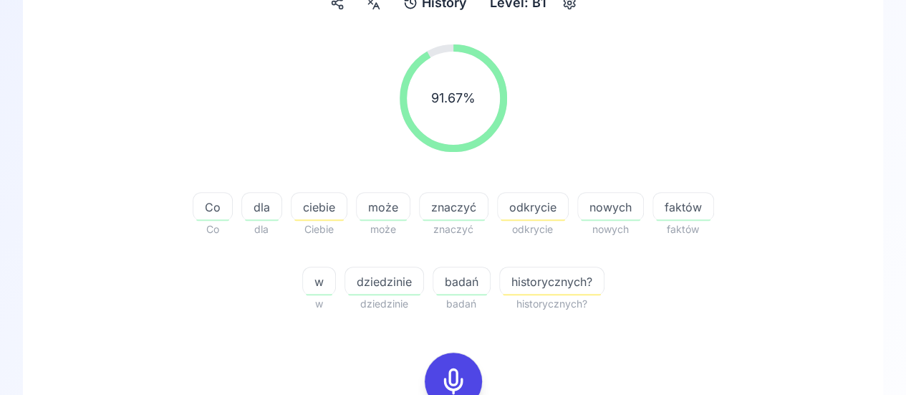
click at [536, 206] on span "odkrycie" at bounding box center [533, 206] width 70 height 17
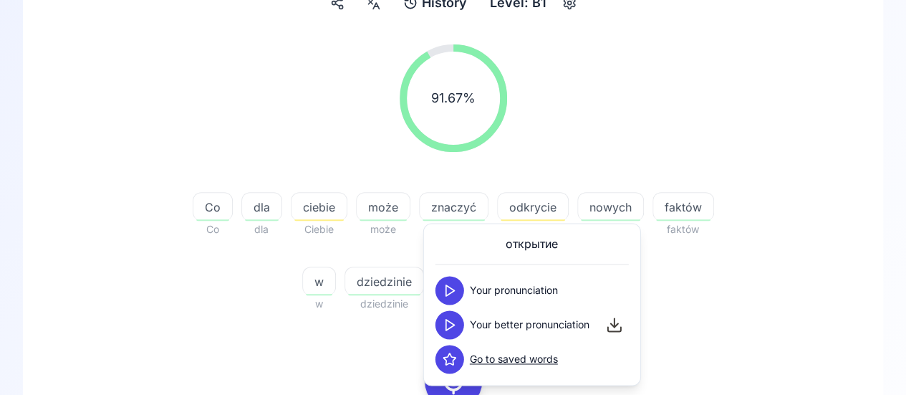
click at [580, 131] on div "91.67 % 91.67 %" at bounding box center [453, 98] width 792 height 130
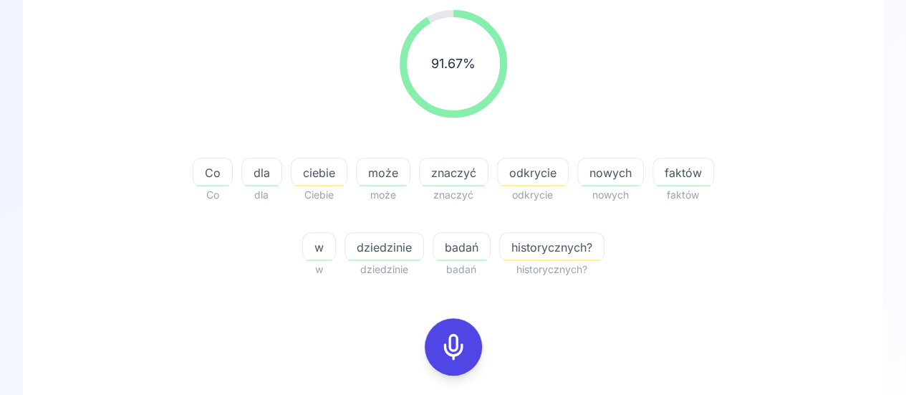
scroll to position [215, 0]
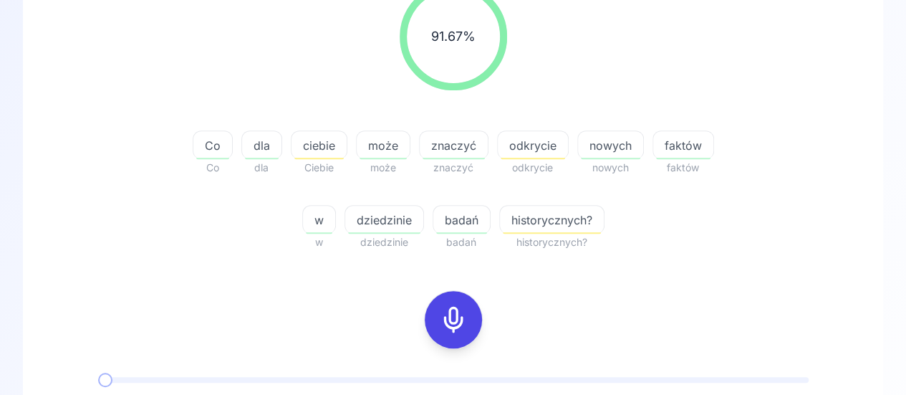
click at [382, 214] on span "dziedzinie" at bounding box center [384, 219] width 78 height 17
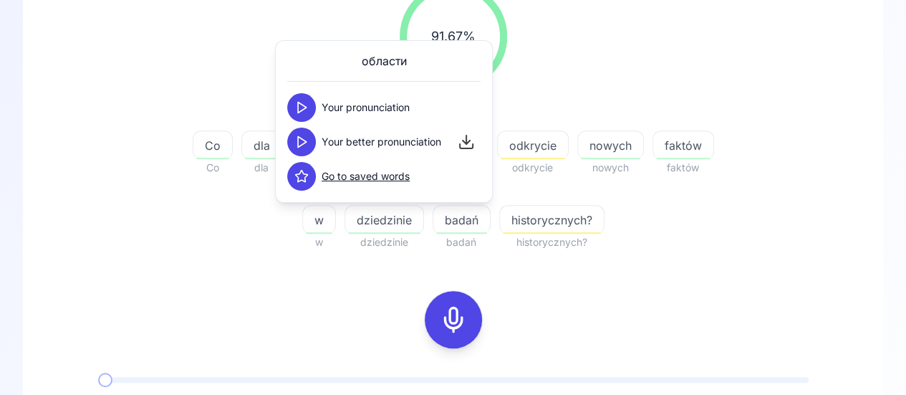
click at [299, 138] on icon at bounding box center [301, 142] width 14 height 14
click at [308, 106] on icon at bounding box center [301, 107] width 14 height 14
click at [302, 143] on icon at bounding box center [301, 142] width 14 height 14
click at [682, 101] on div "91.67 % 91.67 %" at bounding box center [453, 36] width 792 height 130
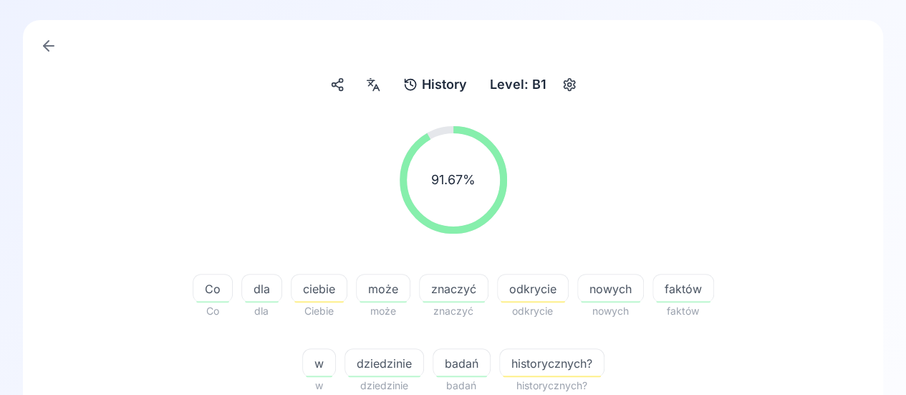
scroll to position [72, 0]
click at [321, 286] on span "ciebie" at bounding box center [319, 288] width 55 height 17
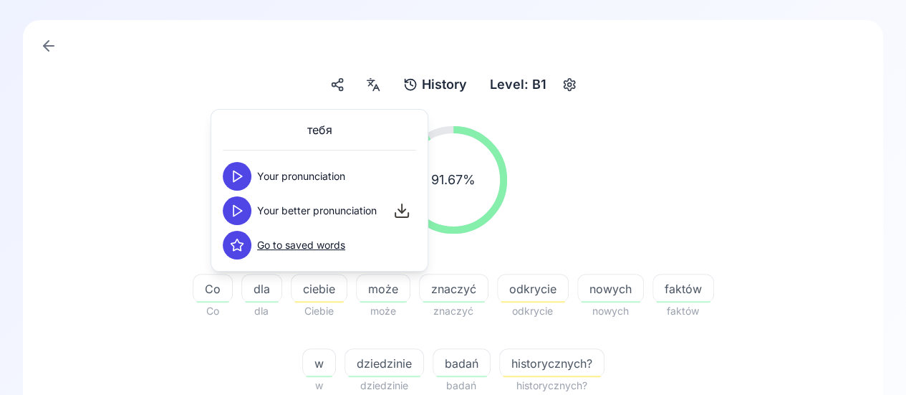
click at [242, 209] on icon at bounding box center [237, 210] width 14 height 14
click at [673, 154] on div "91.67 % 91.67 %" at bounding box center [453, 180] width 792 height 130
